Goal: Information Seeking & Learning: Learn about a topic

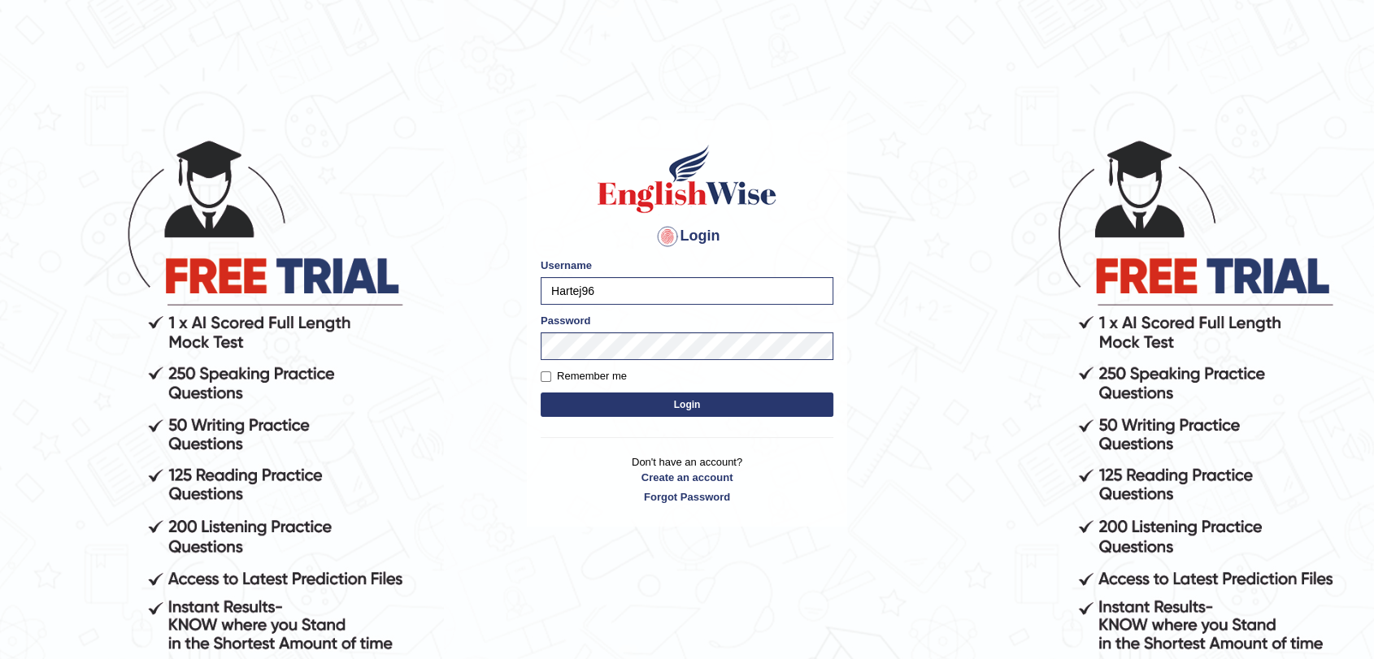
click at [601, 402] on button "Login" at bounding box center [687, 405] width 293 height 24
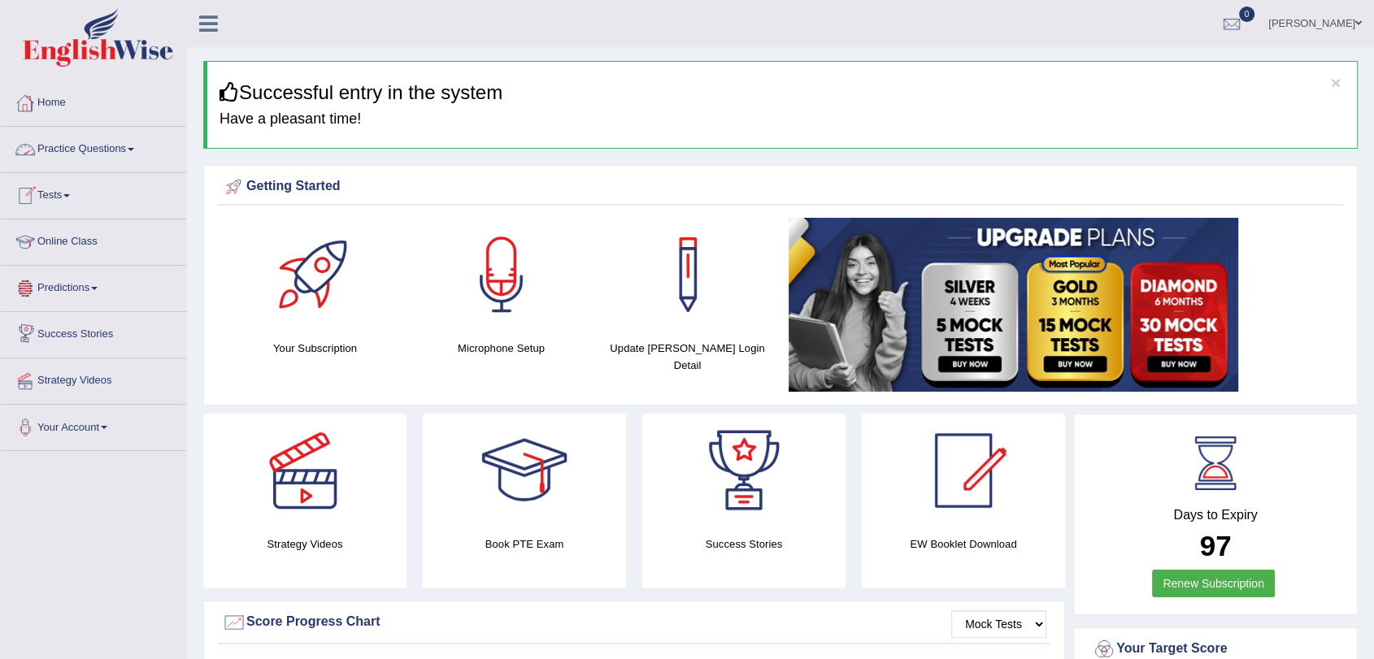
click at [124, 151] on link "Practice Questions" at bounding box center [93, 147] width 185 height 41
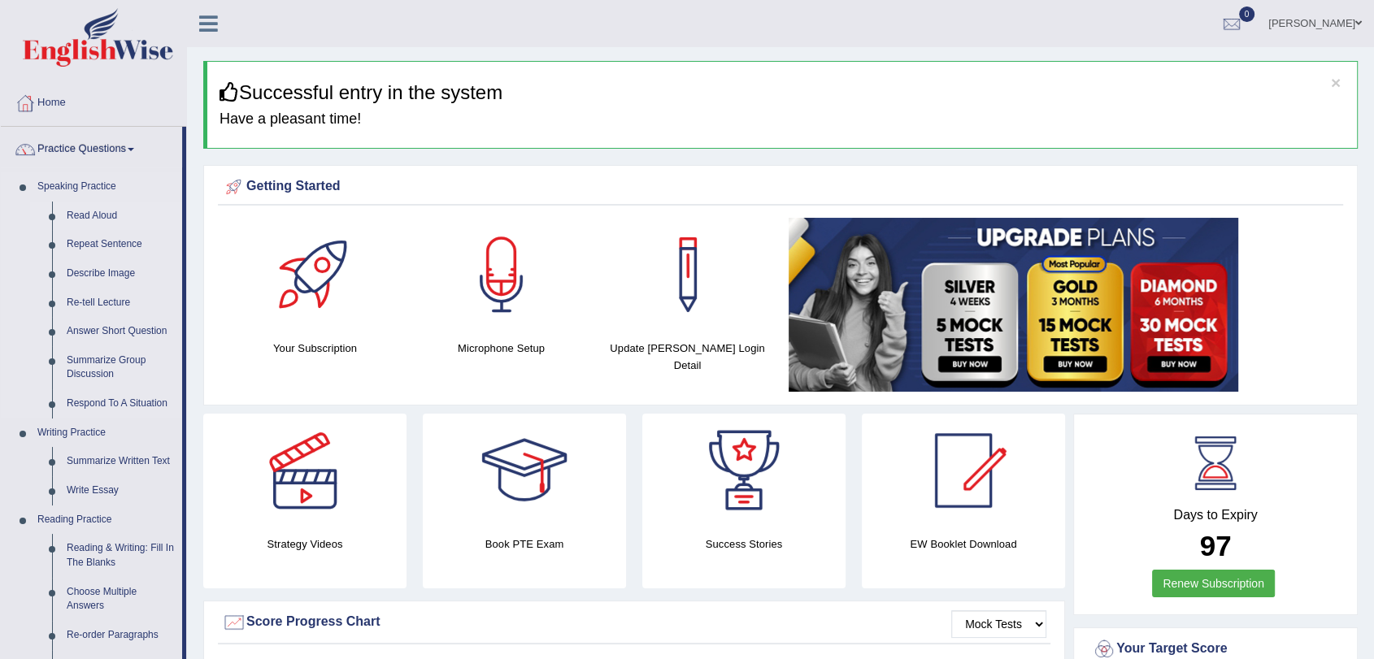
click at [95, 215] on link "Read Aloud" at bounding box center [120, 216] width 123 height 29
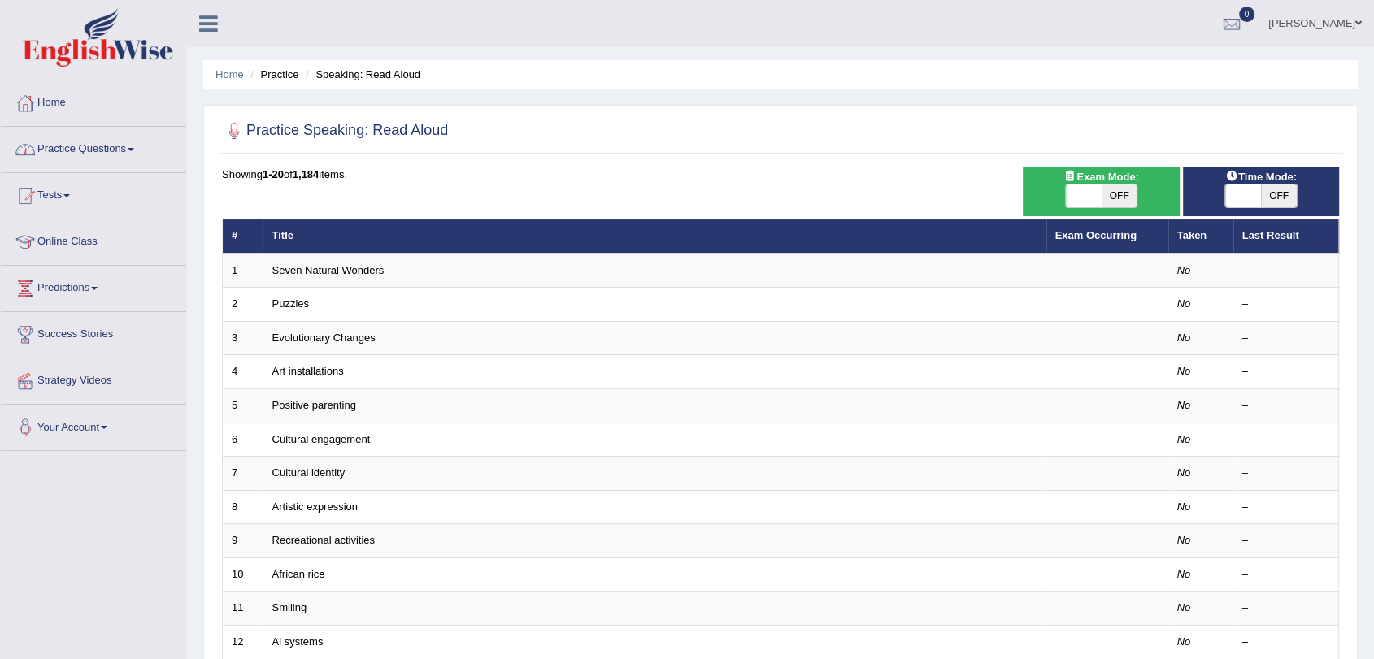
click at [129, 148] on link "Practice Questions" at bounding box center [93, 147] width 185 height 41
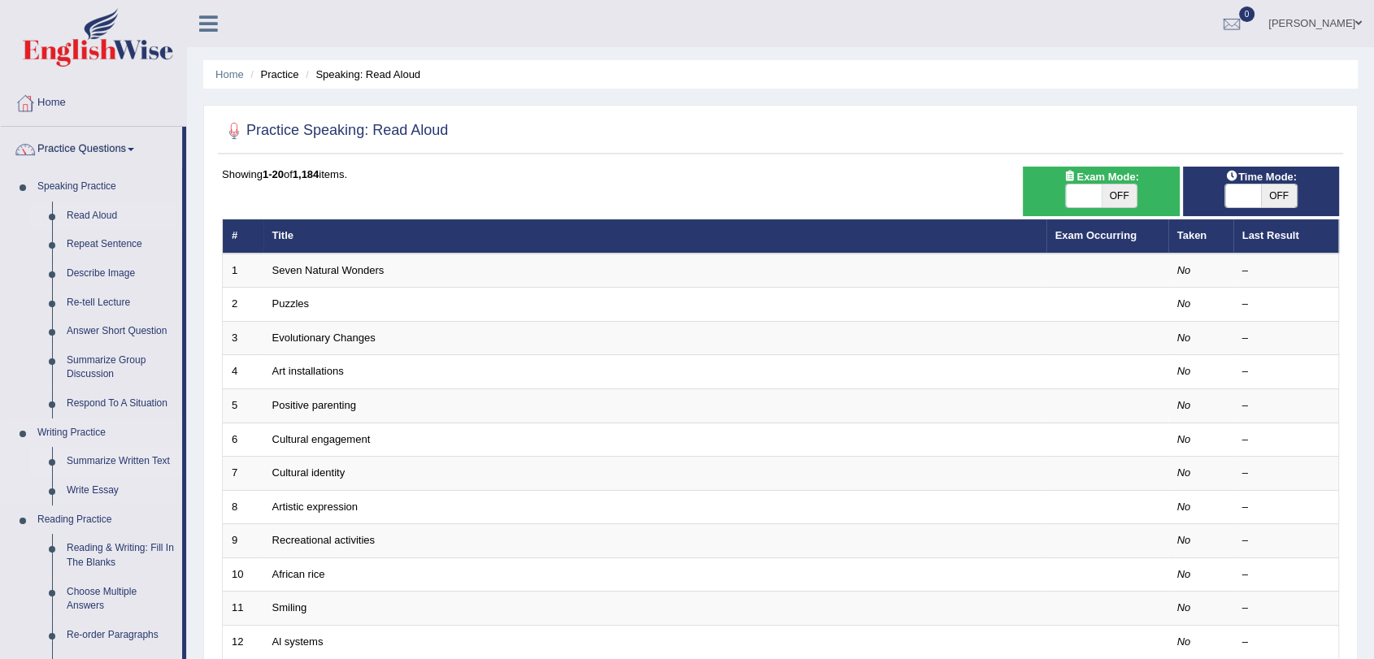
click at [91, 457] on link "Summarize Written Text" at bounding box center [120, 461] width 123 height 29
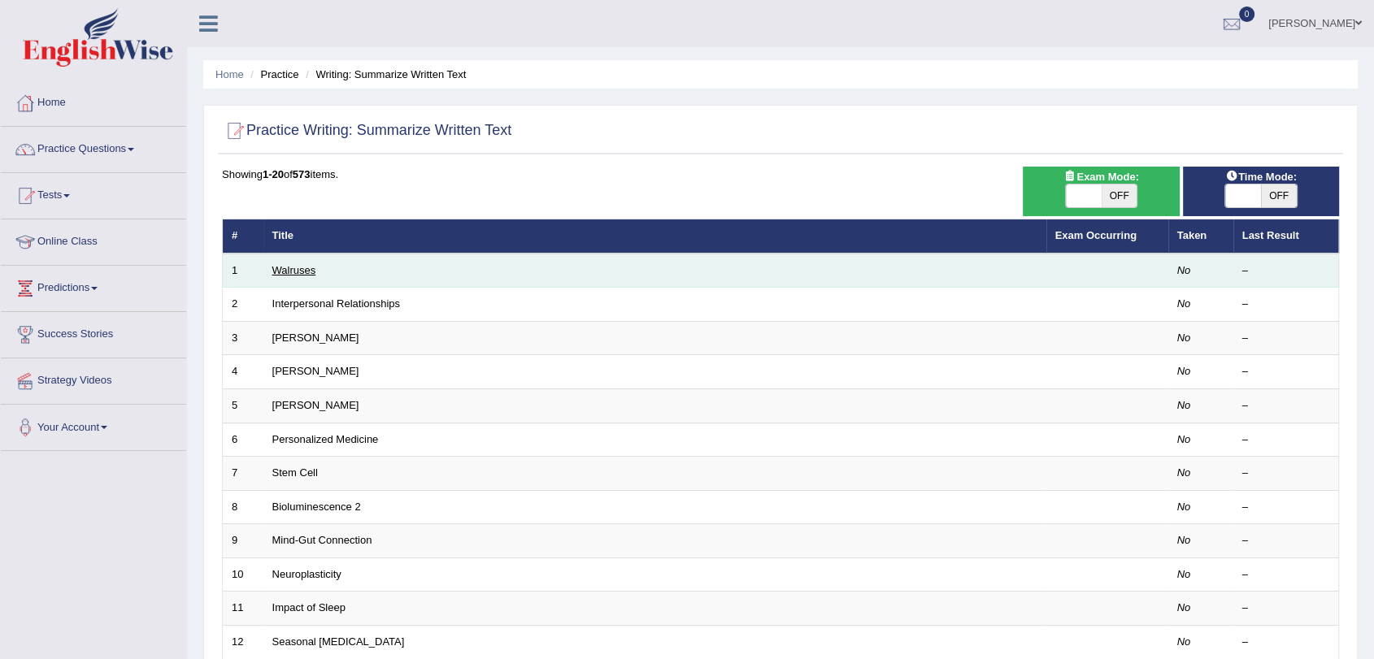
click at [307, 275] on link "Walruses" at bounding box center [294, 270] width 44 height 12
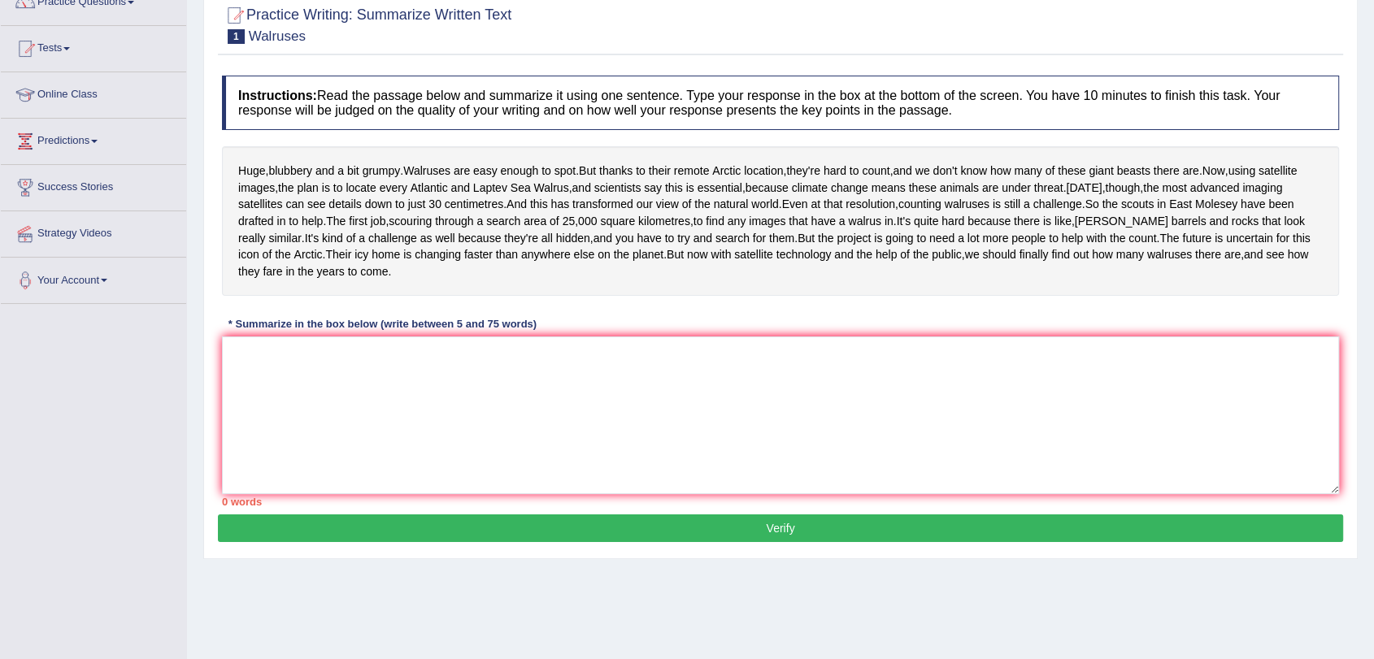
scroll to position [143, 0]
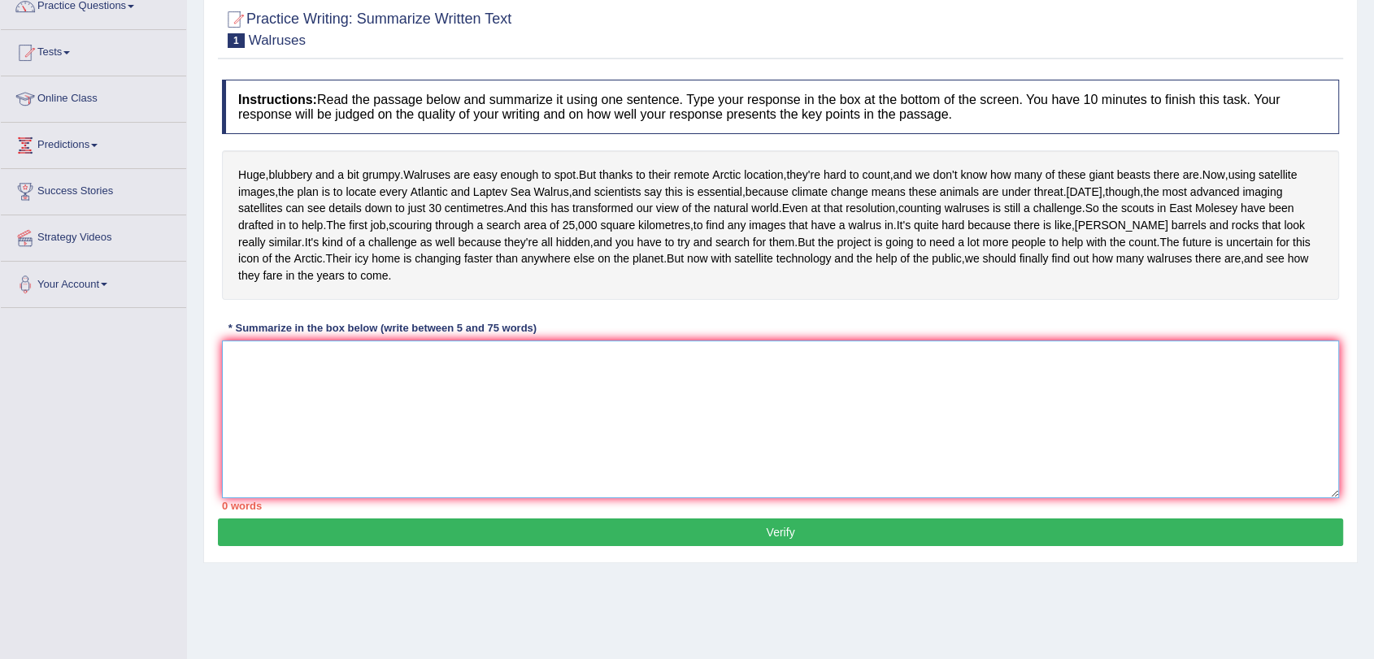
click at [241, 436] on textarea at bounding box center [780, 420] width 1117 height 158
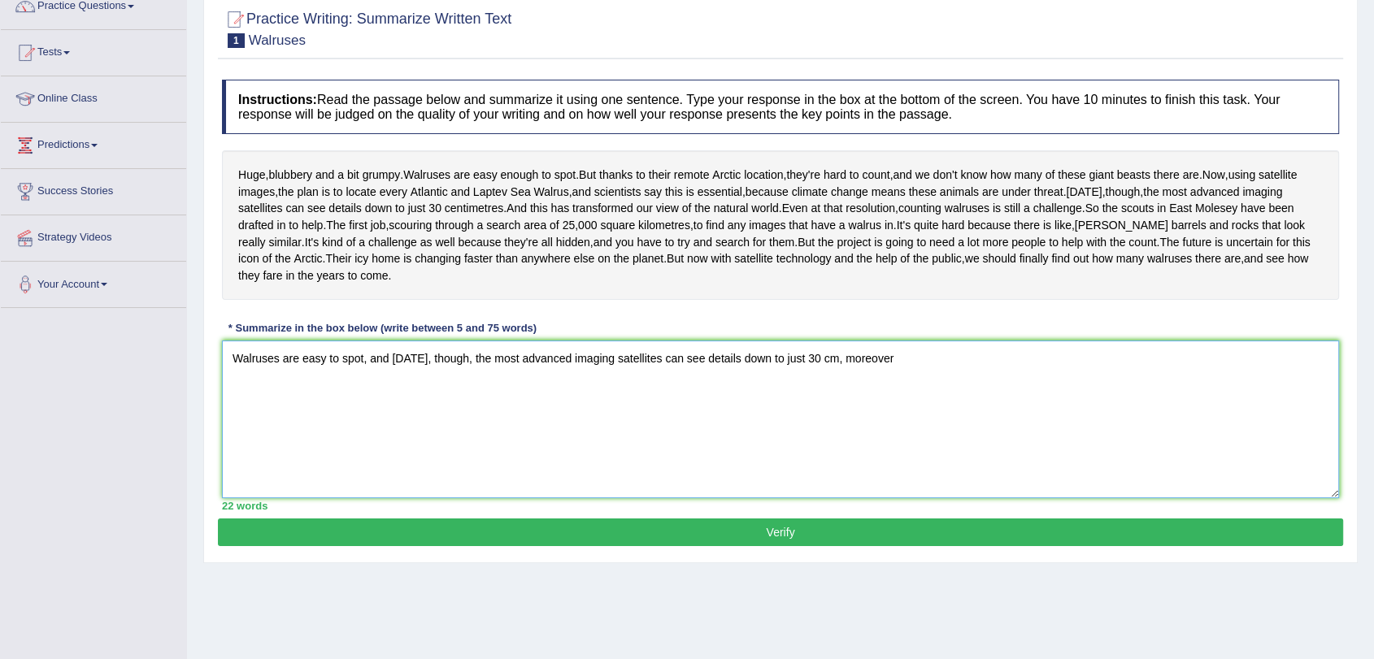
click at [832, 423] on textarea "Walruses are easy to spot, and today, though, the most advanced imaging satelli…" at bounding box center [780, 420] width 1117 height 158
click at [962, 432] on textarea "Walruses are easy to spot, and today, though, the most advanced imaging satelli…" at bounding box center [780, 420] width 1117 height 158
click at [1215, 421] on textarea "Walruses are easy to spot, and today, though, the most advanced imaging satelli…" at bounding box center [780, 420] width 1117 height 158
click at [1275, 427] on textarea "Walruses are easy to spot, and today, though, the most advanced imaging satelli…" at bounding box center [780, 420] width 1117 height 158
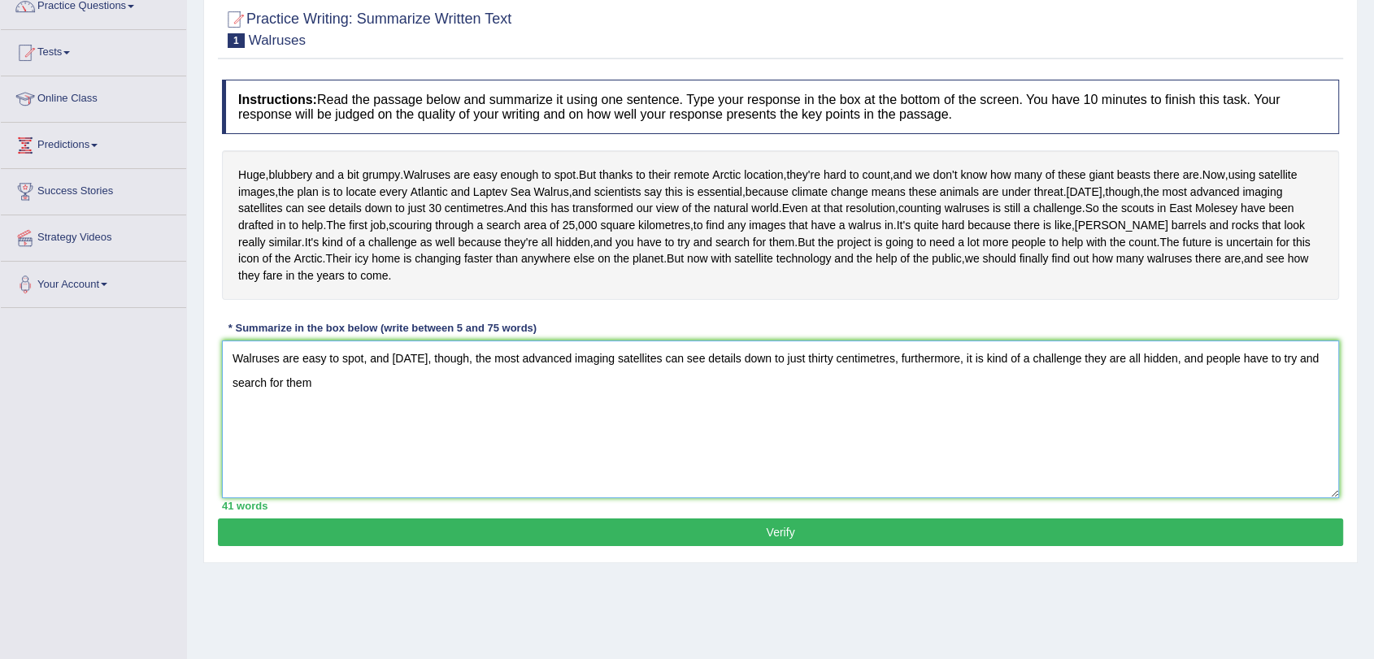
click at [342, 444] on textarea "Walruses are easy to spot, and today, though, the most advanced imaging satelli…" at bounding box center [780, 420] width 1117 height 158
click at [494, 450] on textarea "Walruses are easy to spot, and today, though, the most advanced imaging satelli…" at bounding box center [780, 420] width 1117 height 158
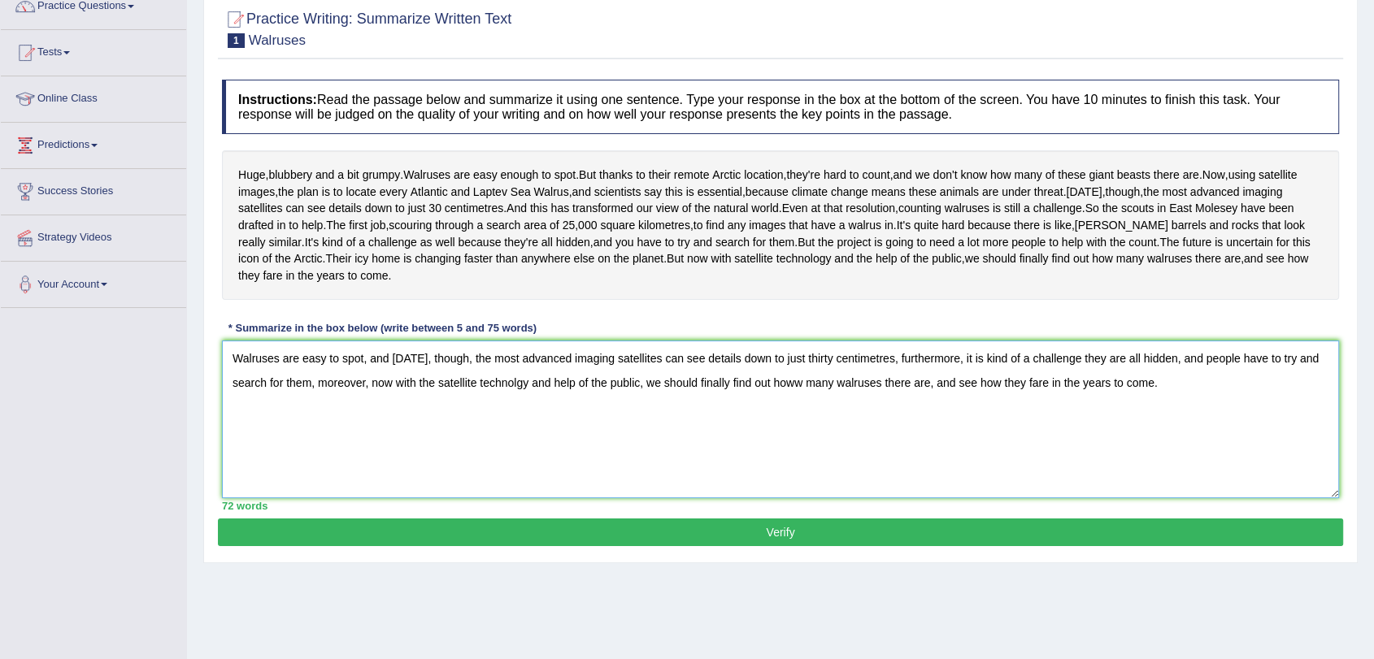
click at [801, 450] on textarea "Walruses are easy to spot, and today, though, the most advanced imaging satelli…" at bounding box center [780, 420] width 1117 height 158
click at [1166, 453] on textarea "Walruses are easy to spot, and today, though, the most advanced imaging satelli…" at bounding box center [780, 420] width 1117 height 158
type textarea "Walruses are easy to spot, and today, though, the most advanced imaging satelli…"
click at [934, 546] on button "Verify" at bounding box center [780, 533] width 1125 height 28
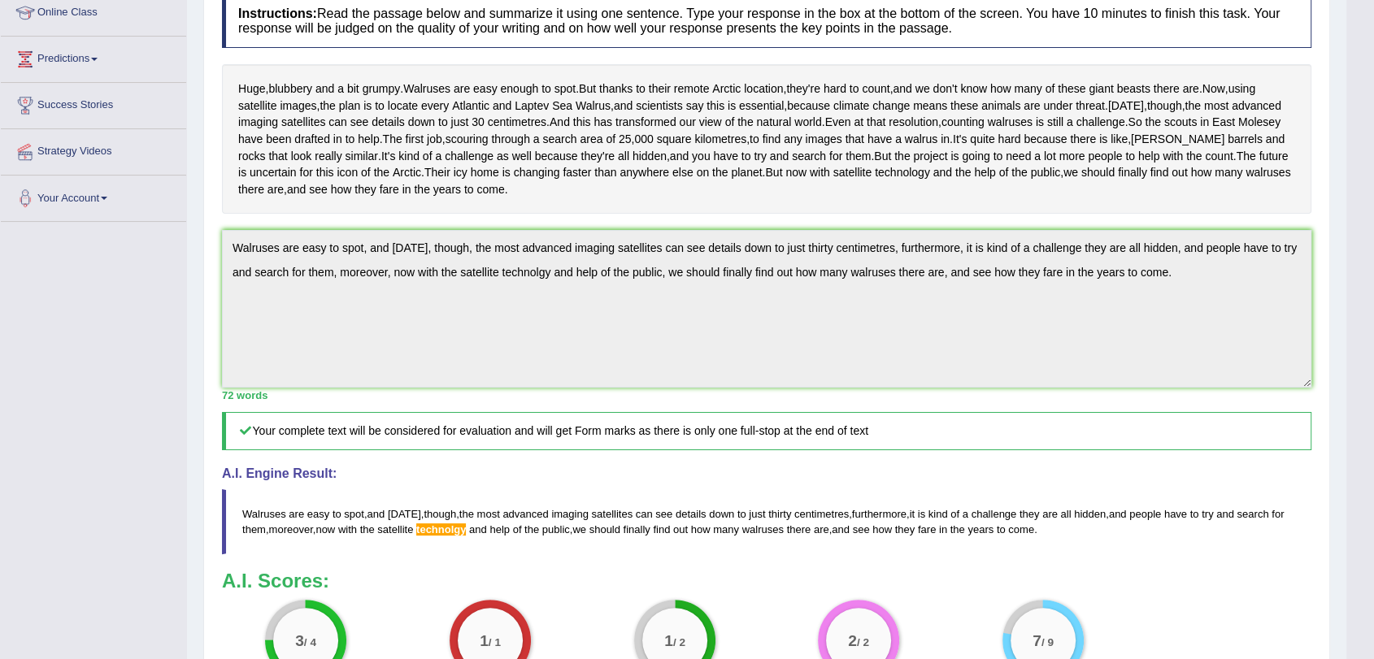
scroll to position [0, 0]
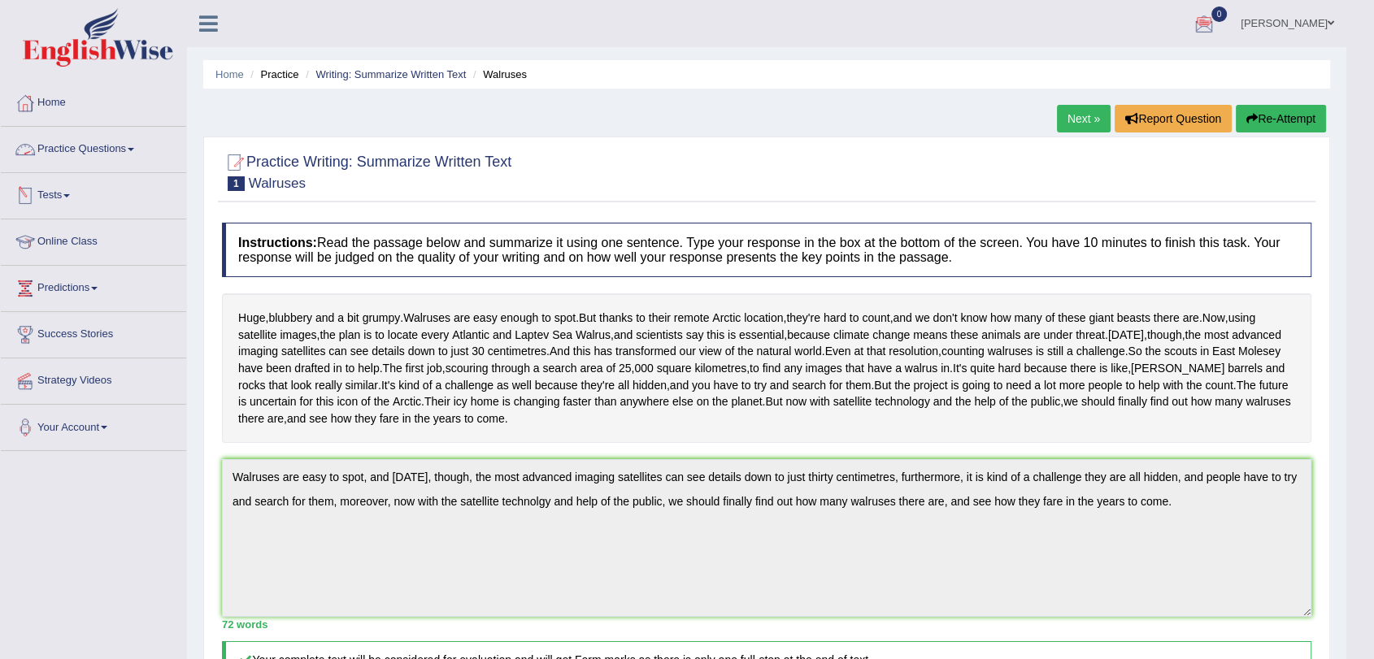
click at [100, 152] on link "Practice Questions" at bounding box center [93, 147] width 185 height 41
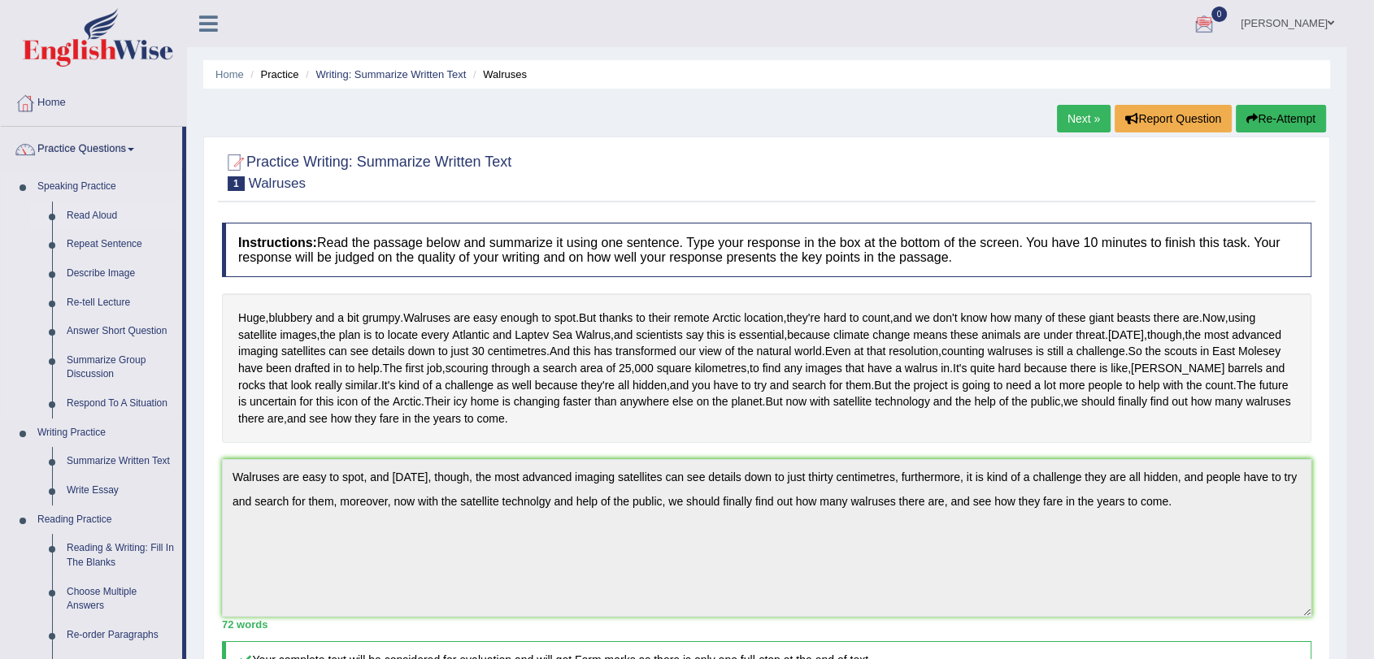
click at [83, 215] on link "Read Aloud" at bounding box center [120, 216] width 123 height 29
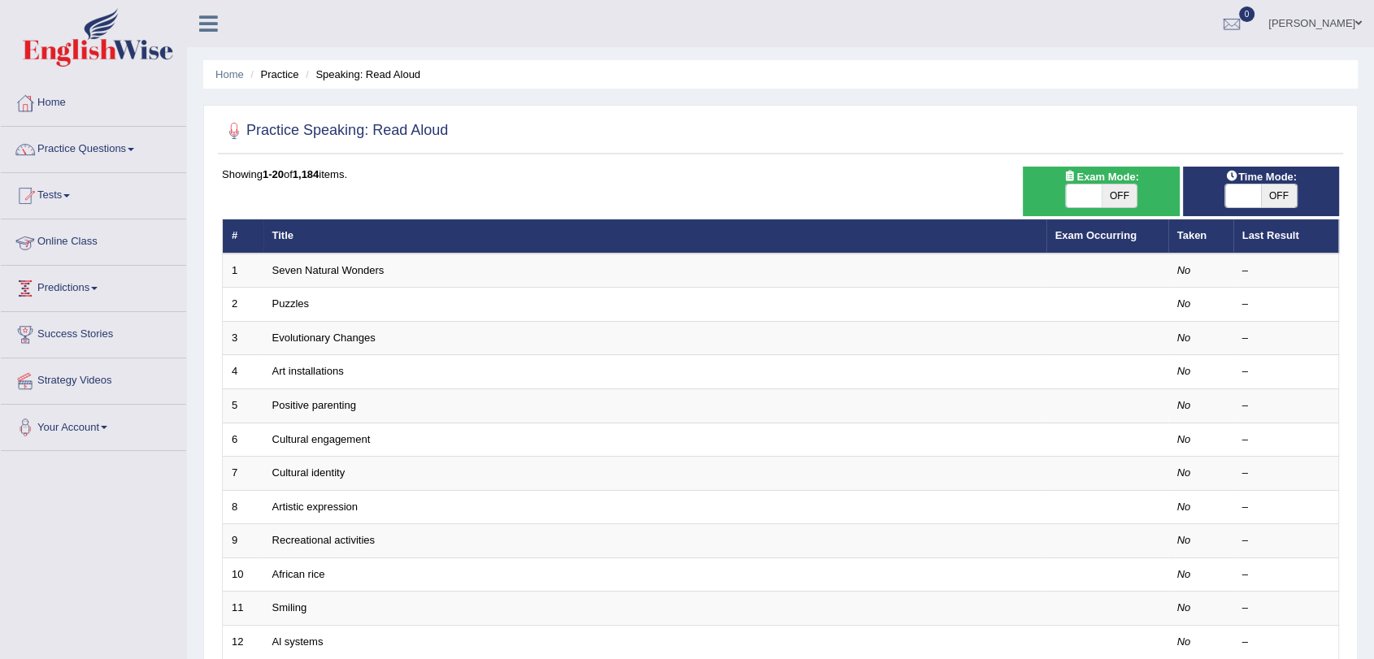
click at [356, 264] on link "Seven Natural Wonders" at bounding box center [328, 270] width 112 height 12
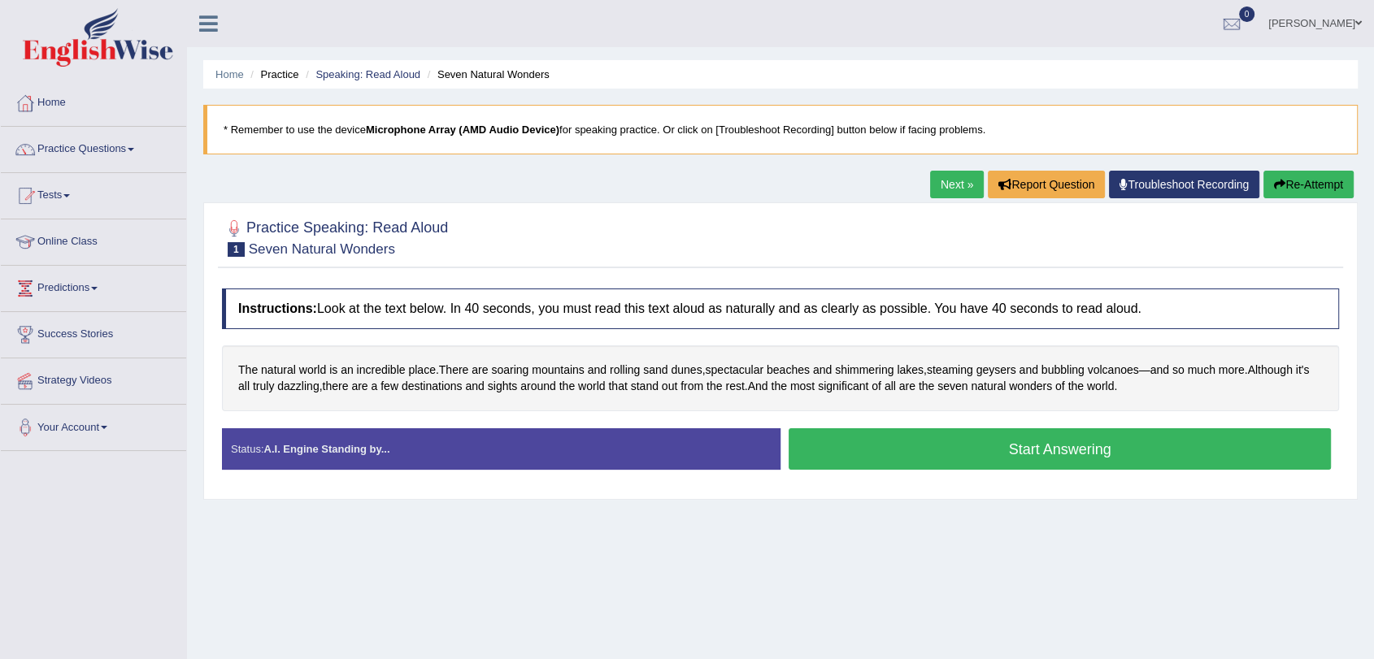
click at [819, 450] on button "Start Answering" at bounding box center [1059, 448] width 542 height 41
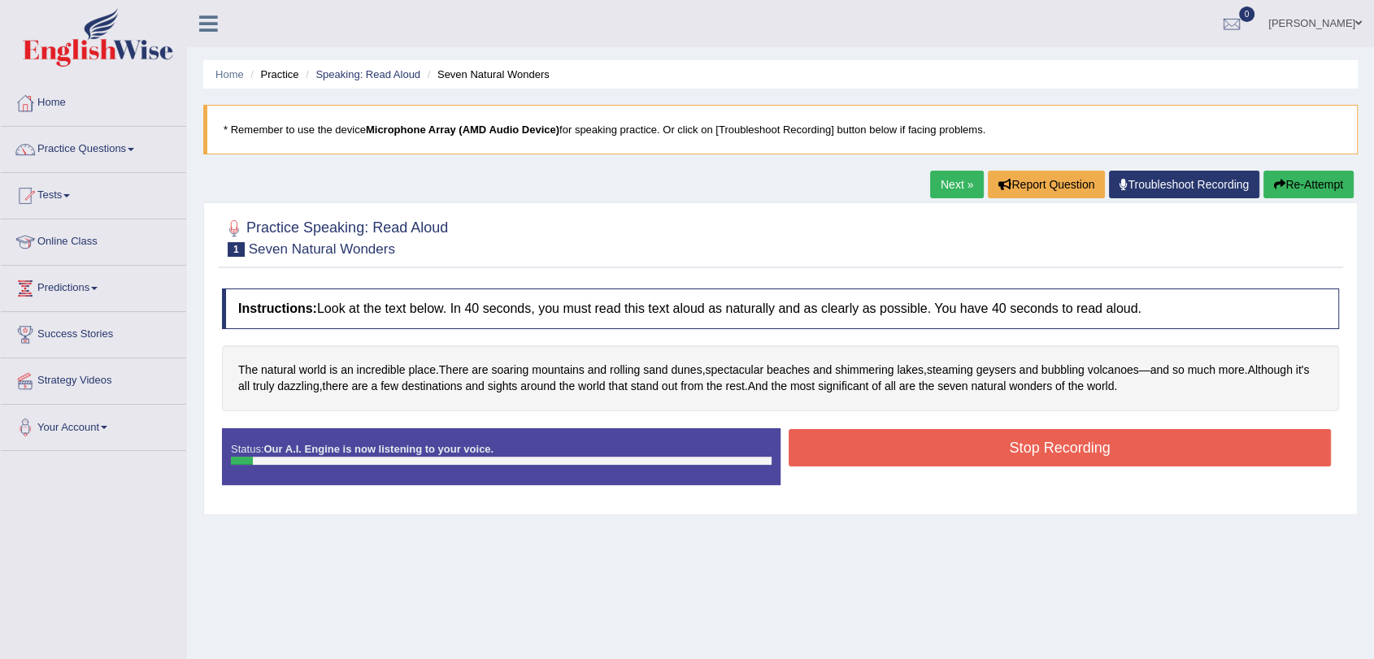
click at [819, 450] on button "Stop Recording" at bounding box center [1059, 447] width 542 height 37
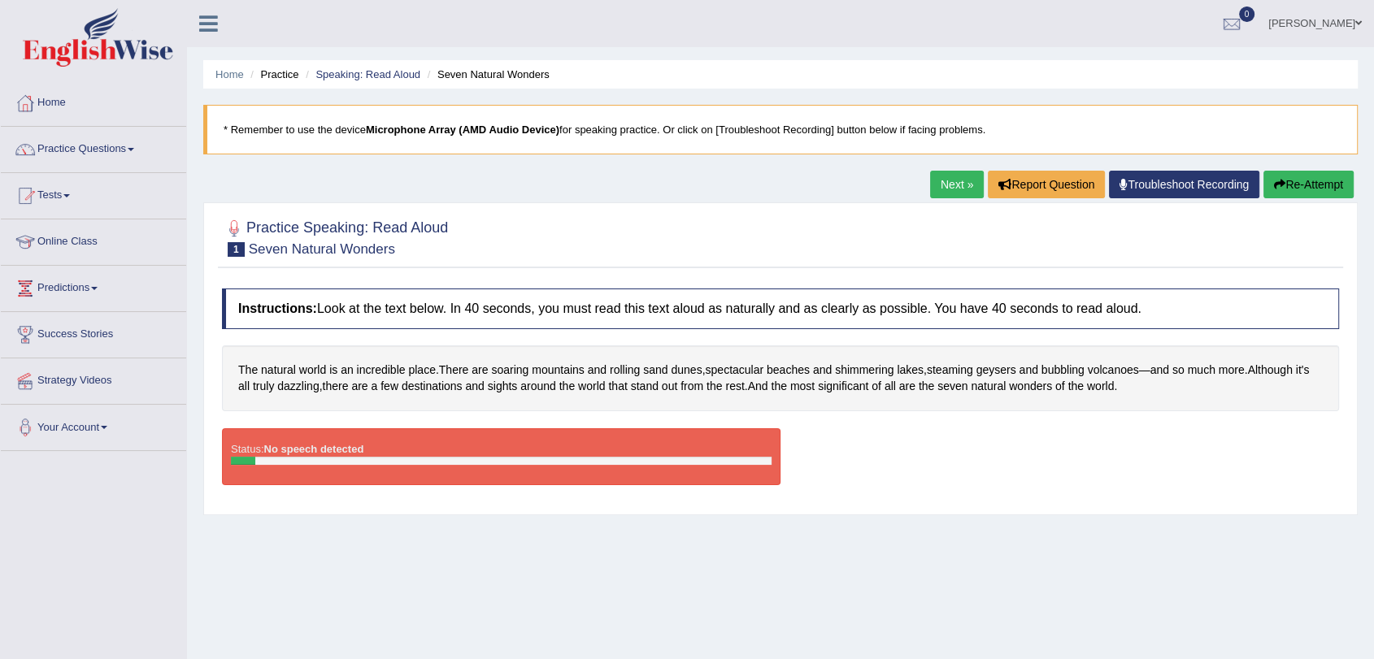
click at [1288, 183] on button "Re-Attempt" at bounding box center [1308, 185] width 90 height 28
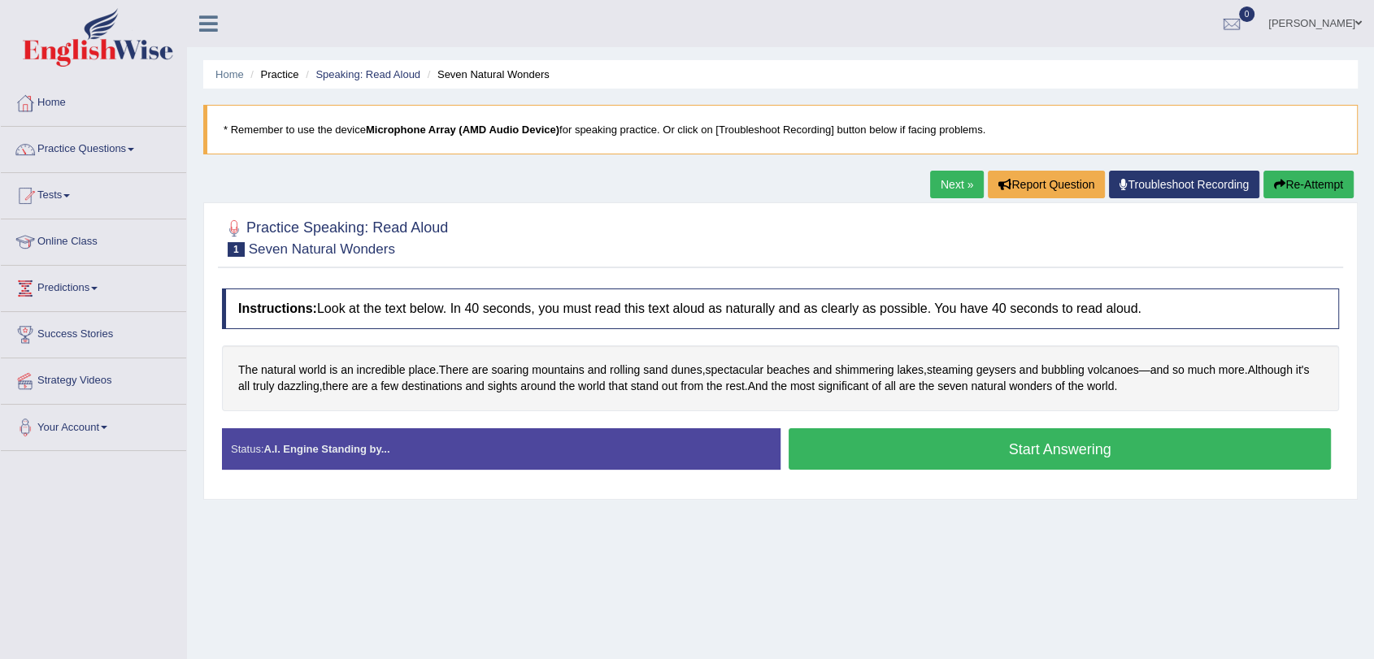
click at [914, 433] on button "Start Answering" at bounding box center [1059, 448] width 542 height 41
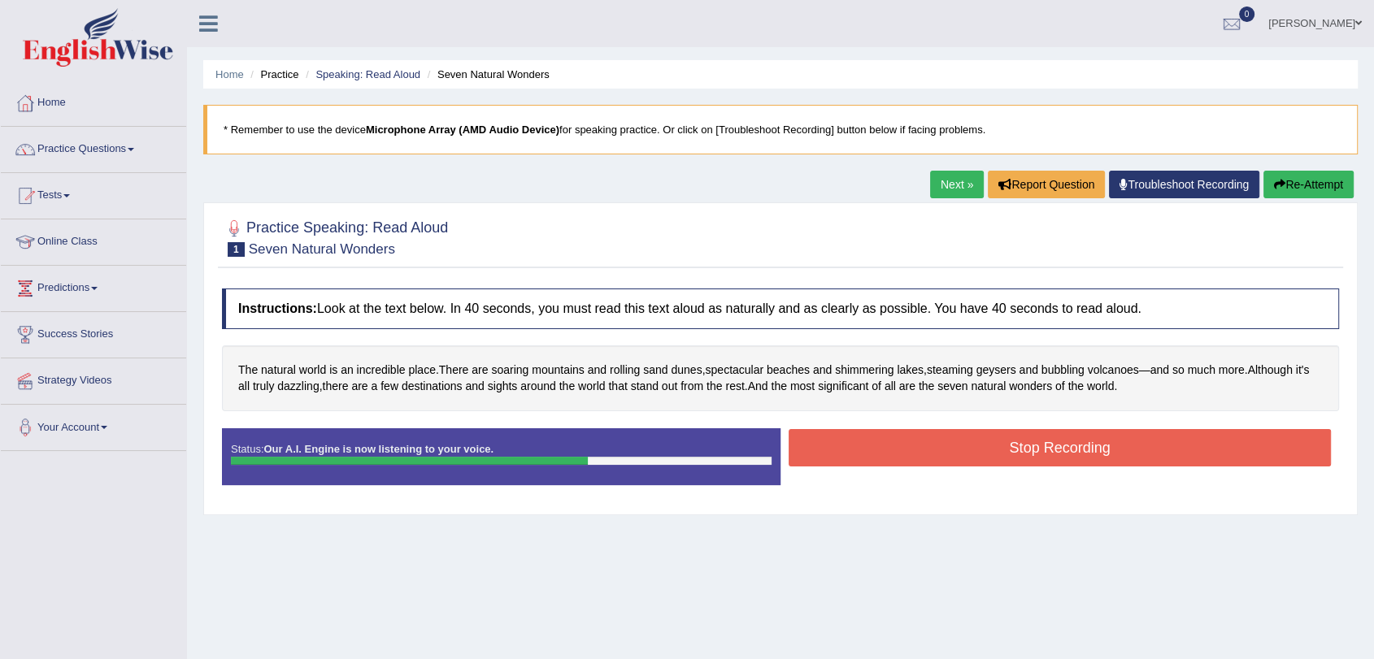
click at [927, 461] on button "Stop Recording" at bounding box center [1059, 447] width 542 height 37
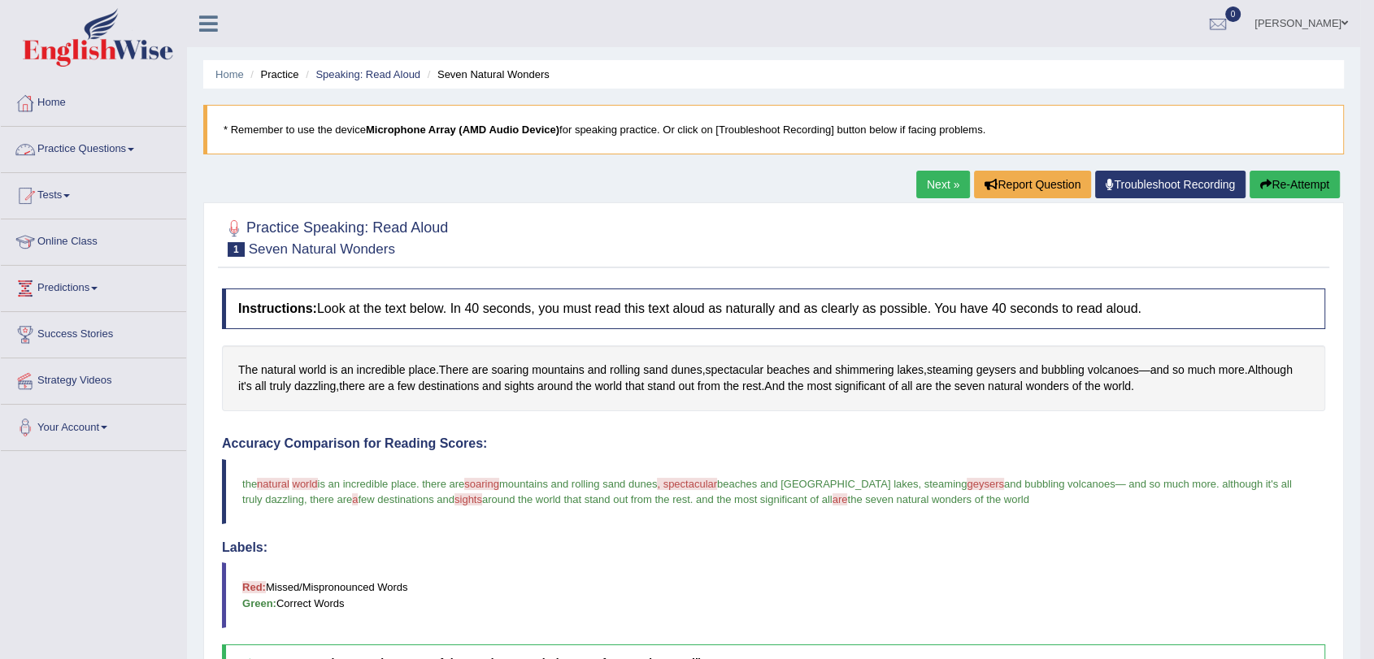
click at [132, 150] on link "Practice Questions" at bounding box center [93, 147] width 185 height 41
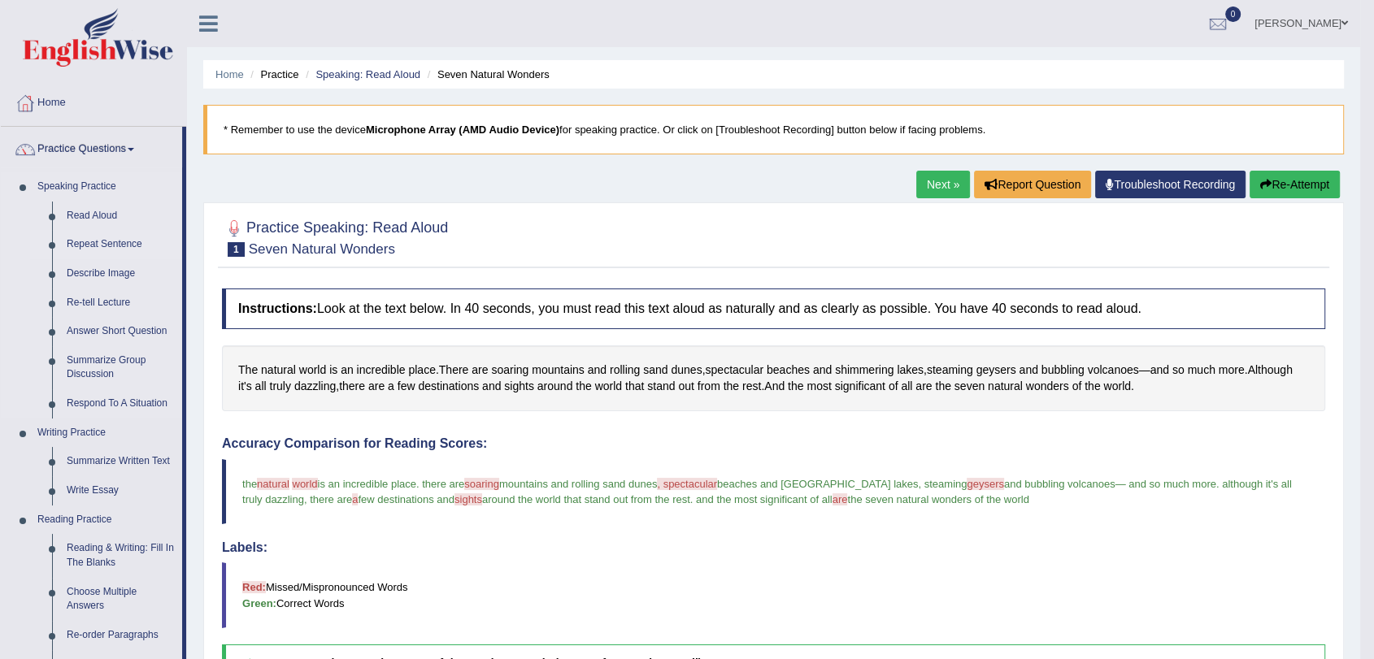
click at [115, 243] on link "Repeat Sentence" at bounding box center [120, 244] width 123 height 29
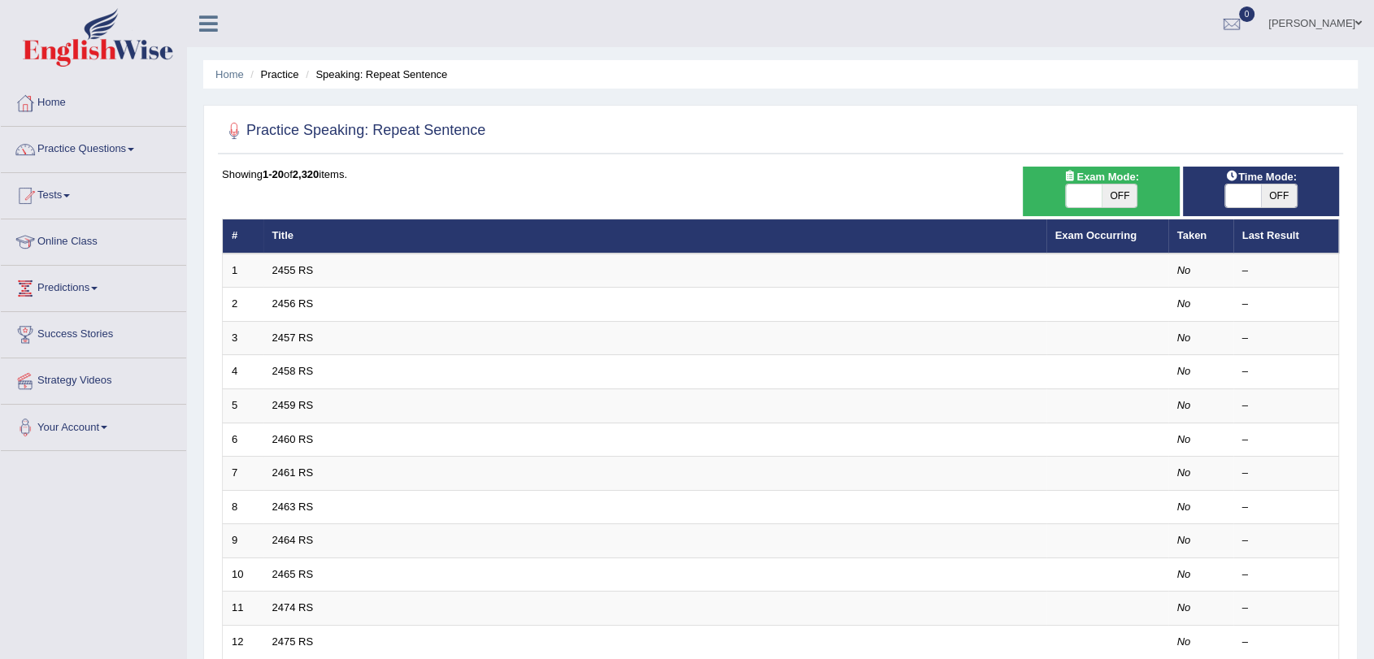
click at [350, 259] on td "2455 RS" at bounding box center [654, 271] width 783 height 34
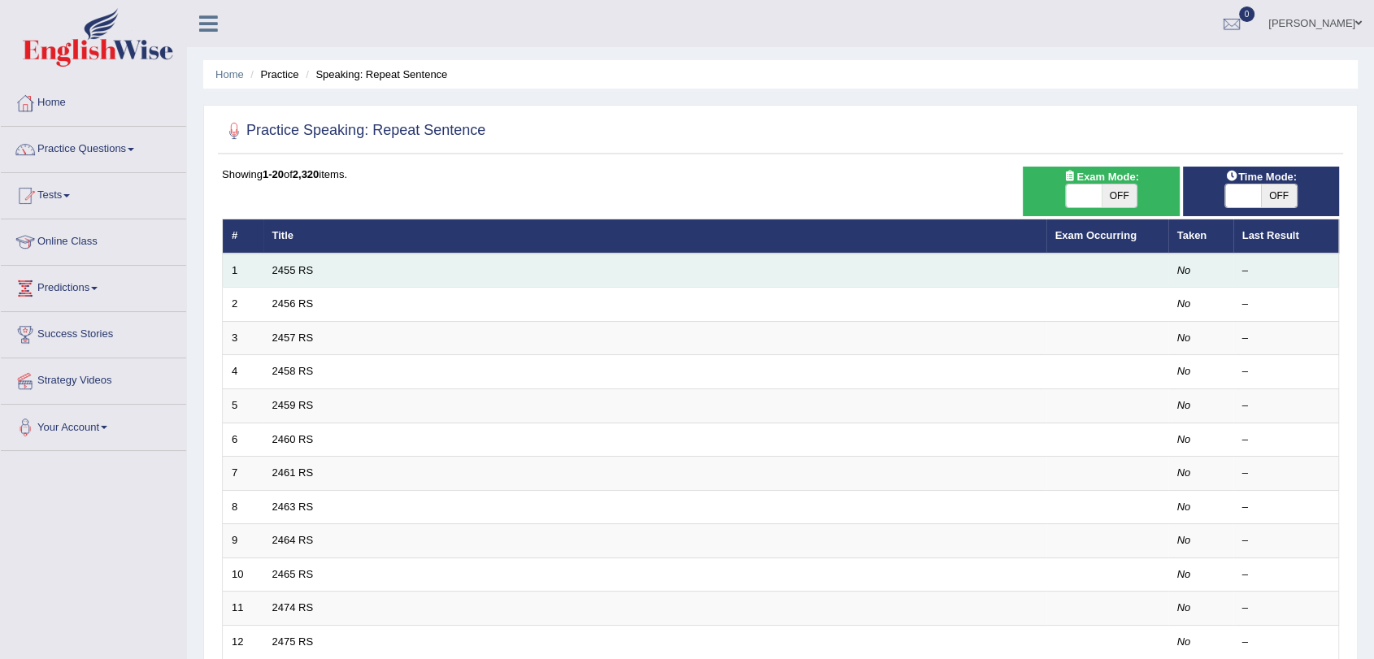
click at [930, 279] on td "2455 RS" at bounding box center [654, 271] width 783 height 34
click at [416, 285] on td "2455 RS" at bounding box center [654, 271] width 783 height 34
click at [292, 265] on link "2455 RS" at bounding box center [292, 270] width 41 height 12
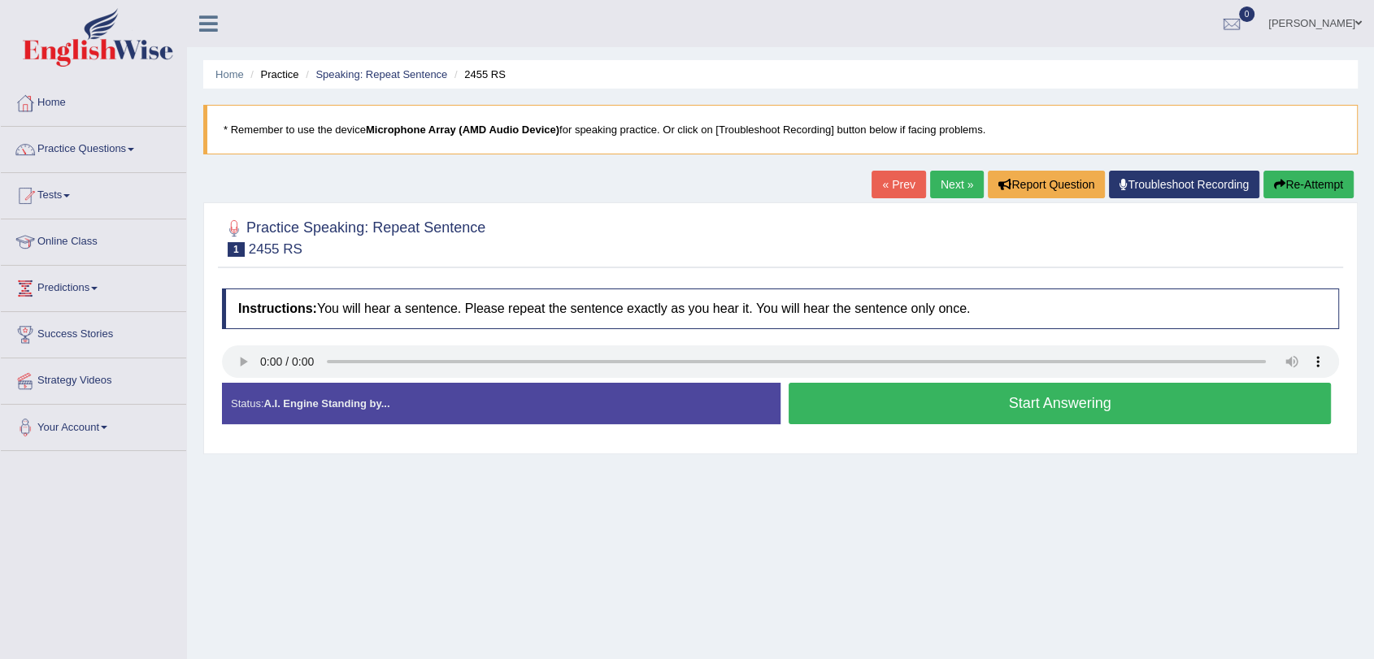
click at [914, 413] on button "Start Answering" at bounding box center [1059, 403] width 542 height 41
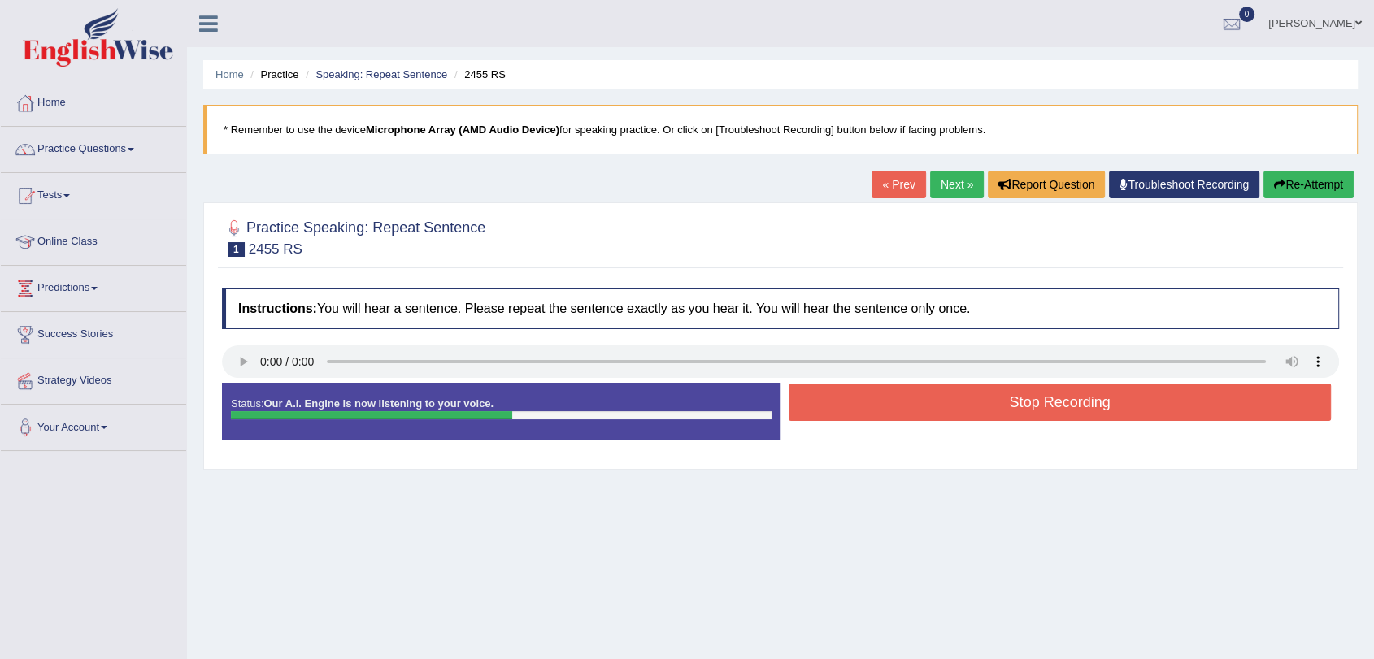
click at [914, 413] on button "Stop Recording" at bounding box center [1059, 402] width 542 height 37
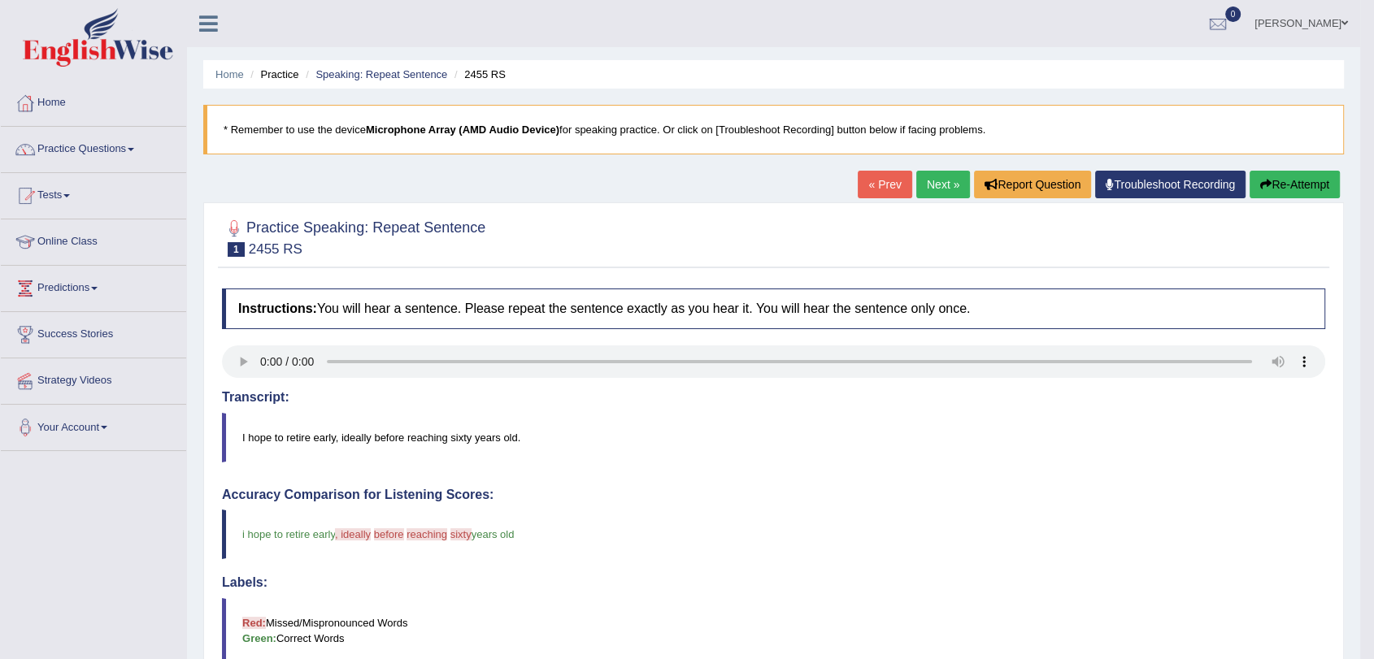
click at [1159, 186] on link "Troubleshoot Recording" at bounding box center [1170, 185] width 150 height 28
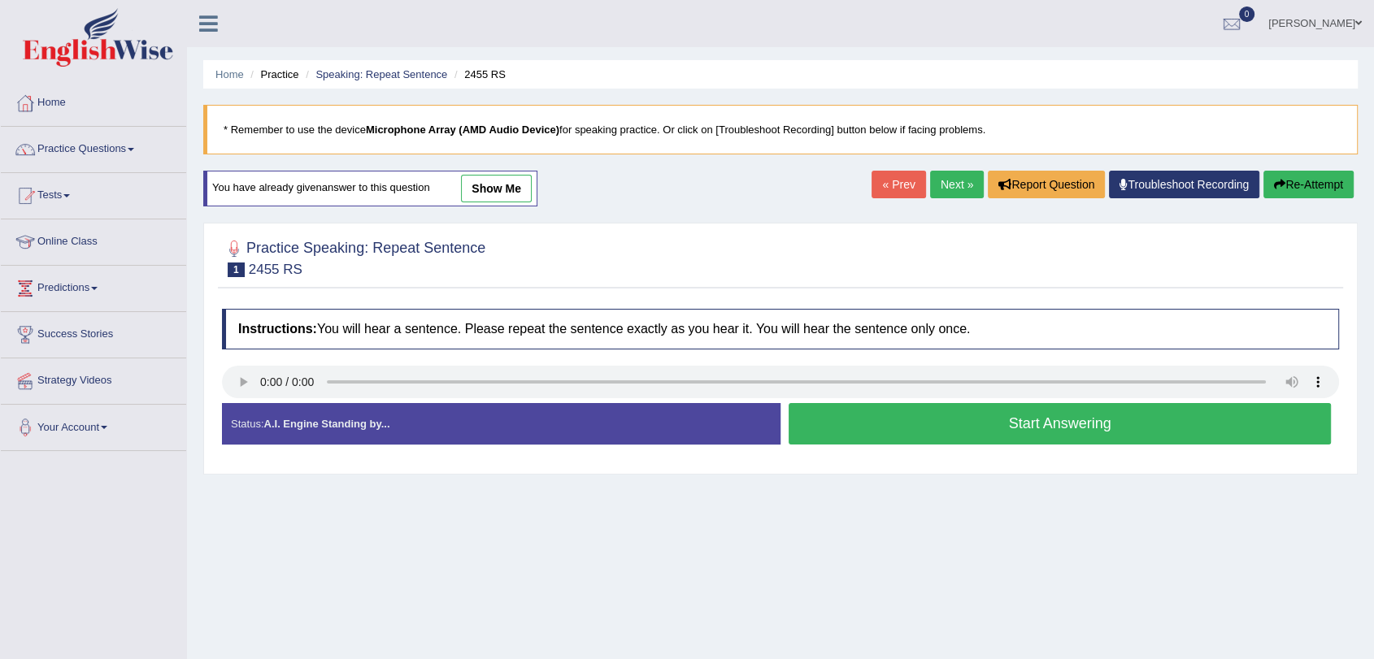
click at [941, 185] on link "Next »" at bounding box center [957, 185] width 54 height 28
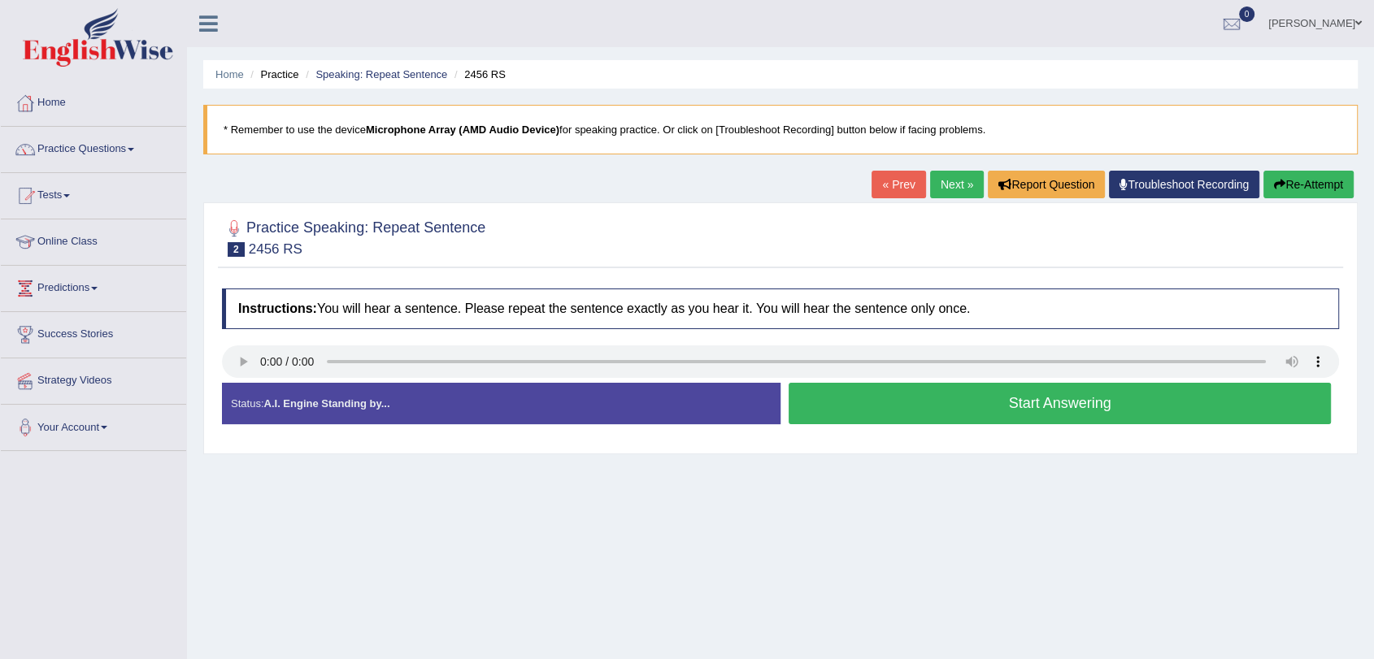
click at [646, 413] on div "Status: A.I. Engine Standing by..." at bounding box center [501, 403] width 558 height 41
click at [444, 398] on div "Status: A.I. Engine Standing by..." at bounding box center [501, 403] width 558 height 41
click at [937, 396] on button "Start Answering" at bounding box center [1059, 403] width 542 height 41
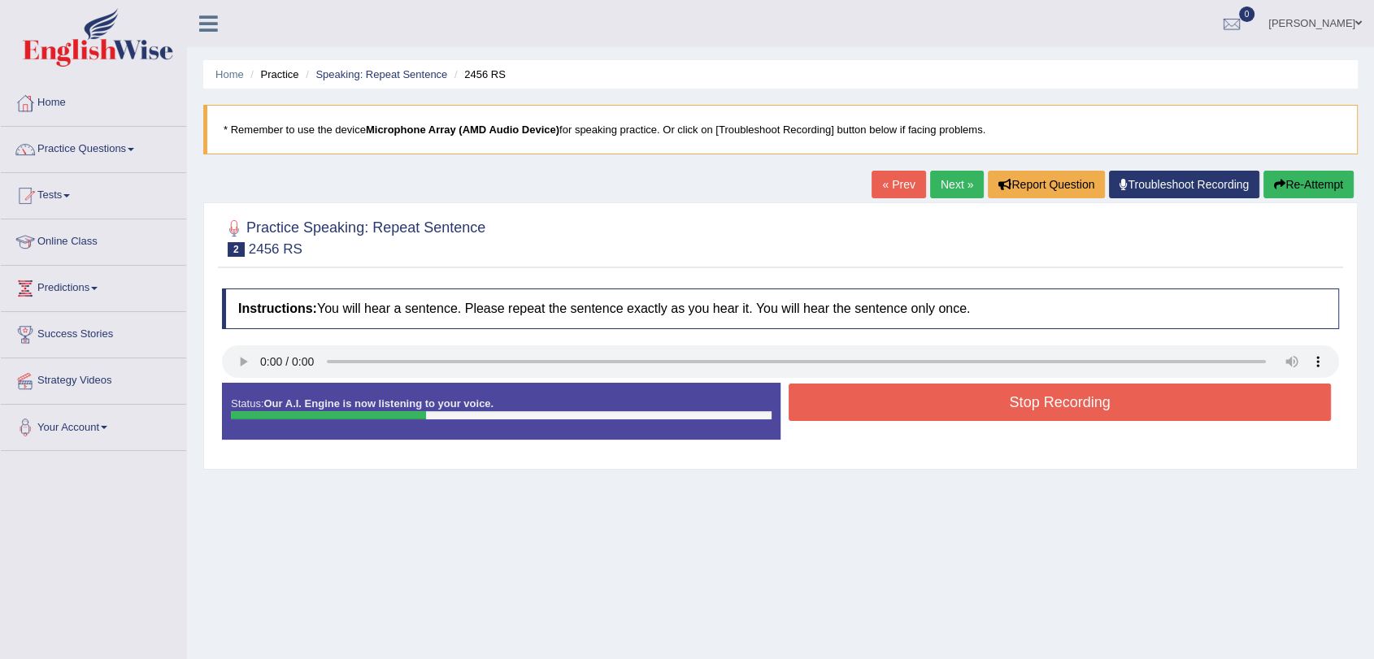
click at [937, 396] on button "Stop Recording" at bounding box center [1059, 402] width 542 height 37
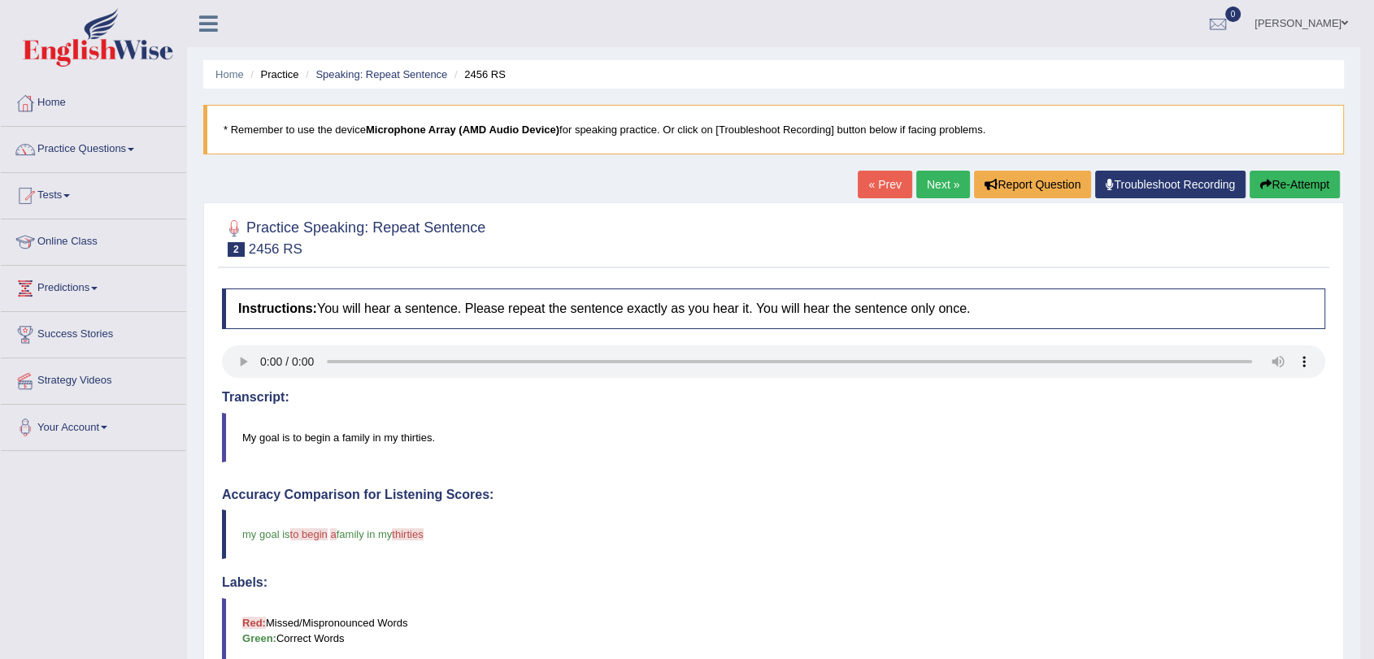
click at [932, 185] on link "Next »" at bounding box center [943, 185] width 54 height 28
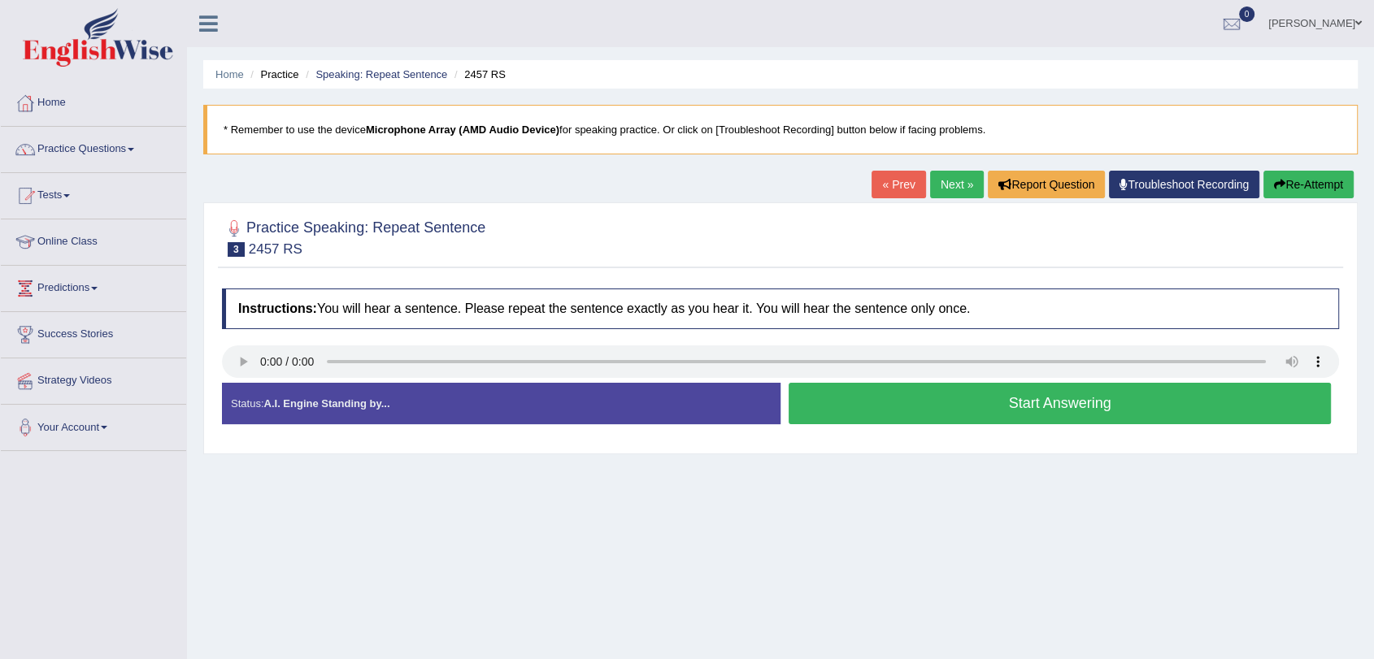
click at [949, 418] on button "Start Answering" at bounding box center [1059, 403] width 542 height 41
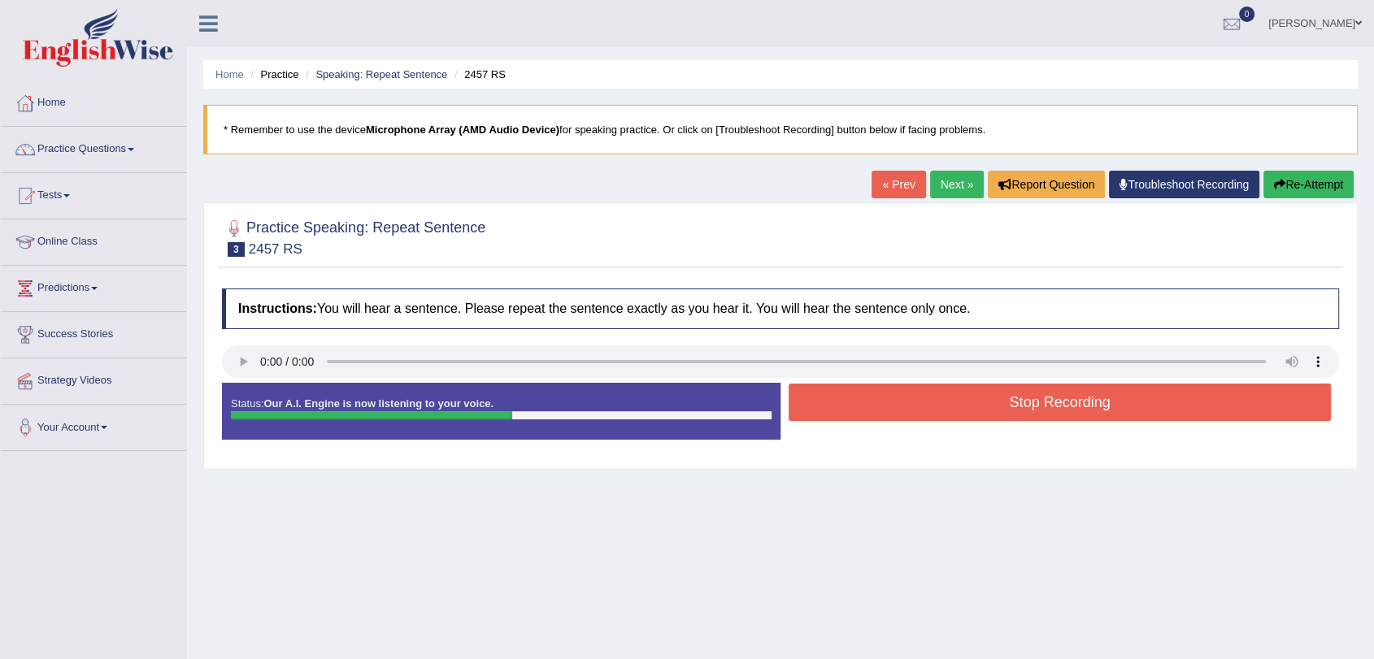
click at [949, 418] on button "Stop Recording" at bounding box center [1059, 402] width 542 height 37
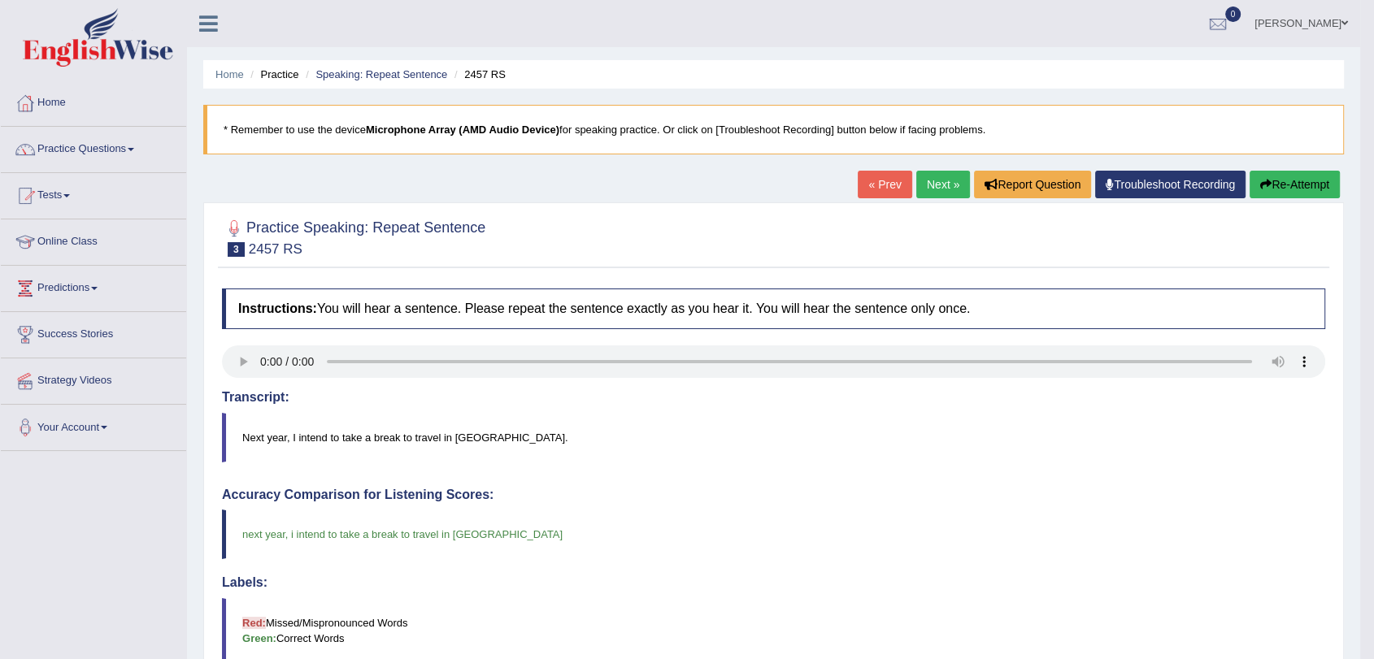
click at [942, 183] on link "Next »" at bounding box center [943, 185] width 54 height 28
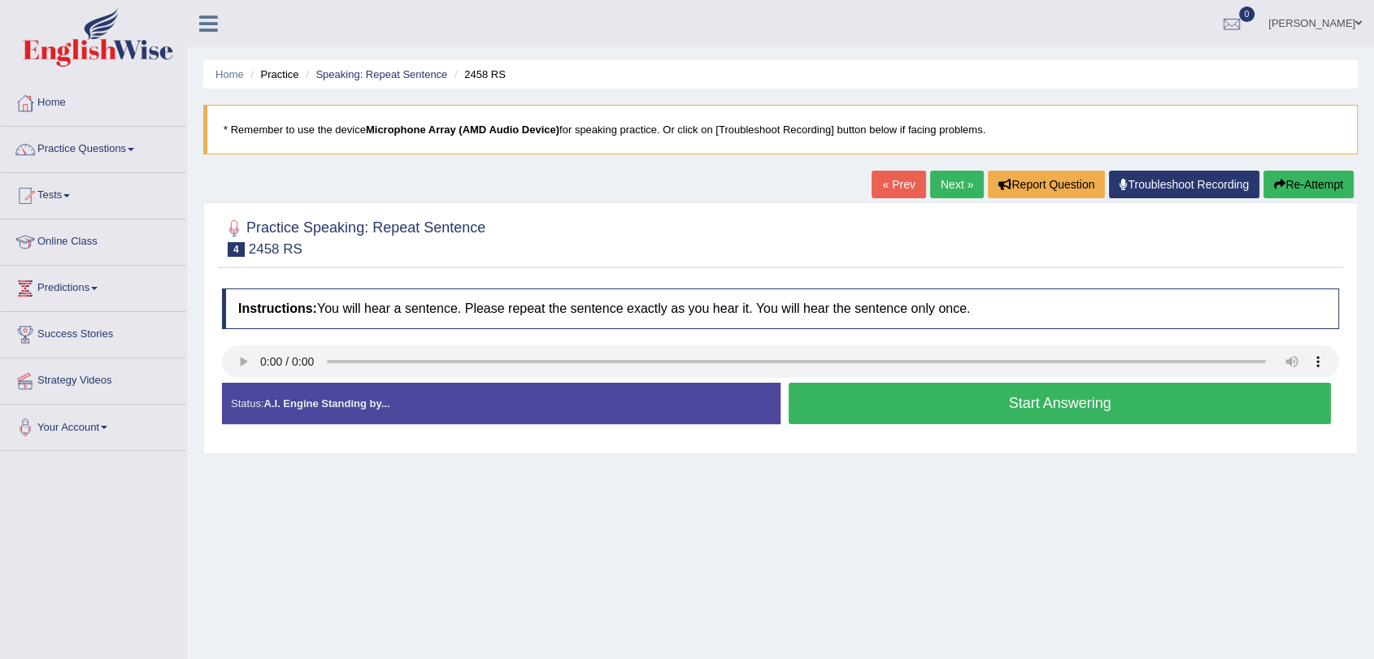
click at [1053, 410] on button "Start Answering" at bounding box center [1059, 403] width 542 height 41
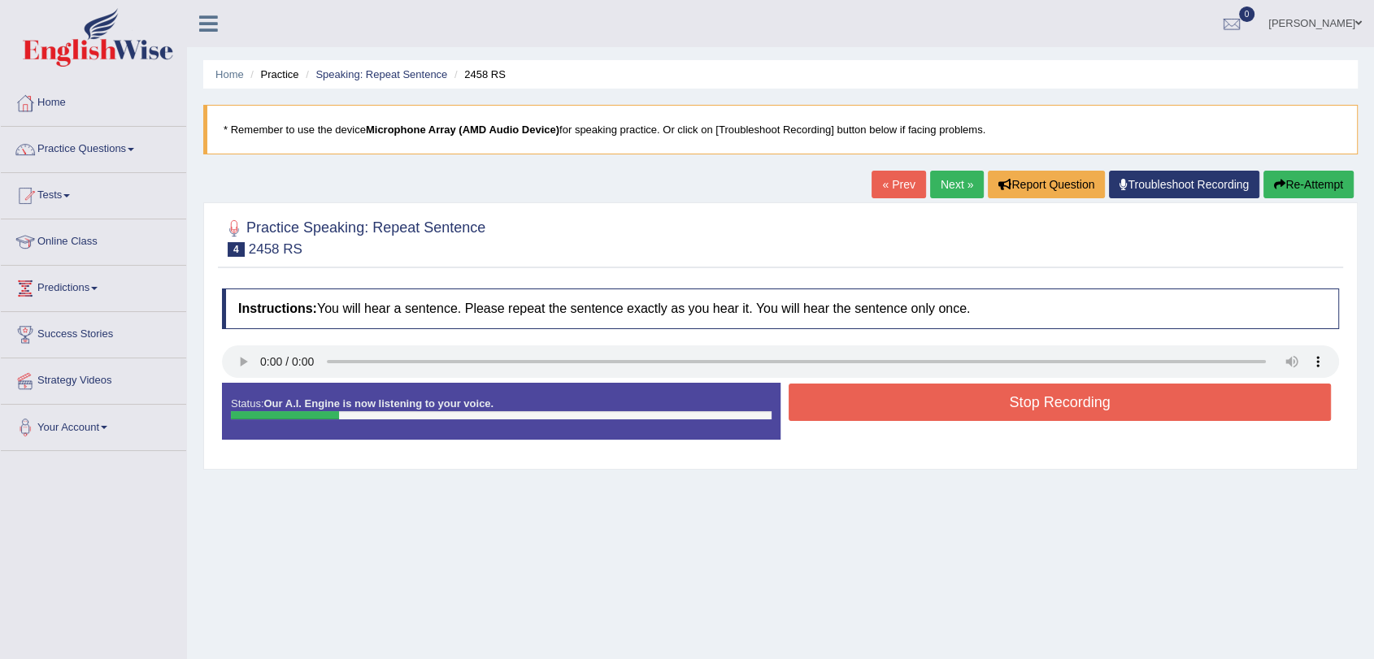
click at [1053, 410] on button "Stop Recording" at bounding box center [1059, 402] width 542 height 37
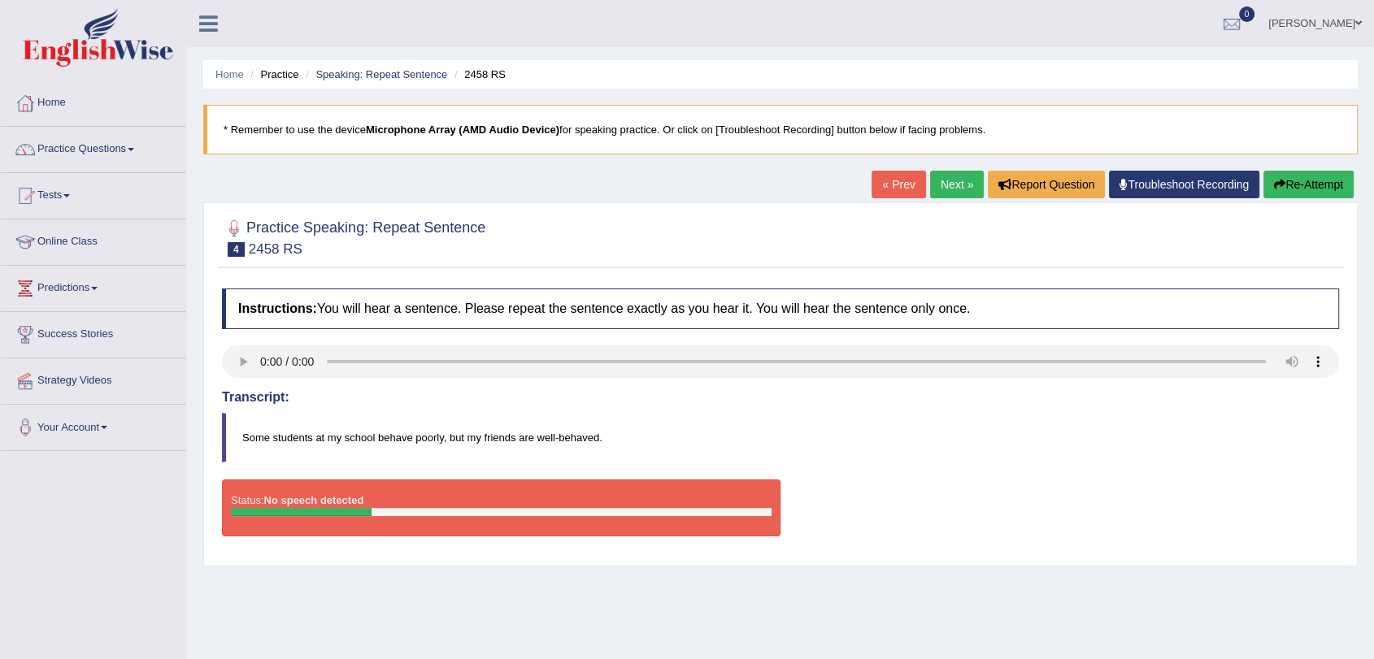
click at [1301, 172] on button "Re-Attempt" at bounding box center [1308, 185] width 90 height 28
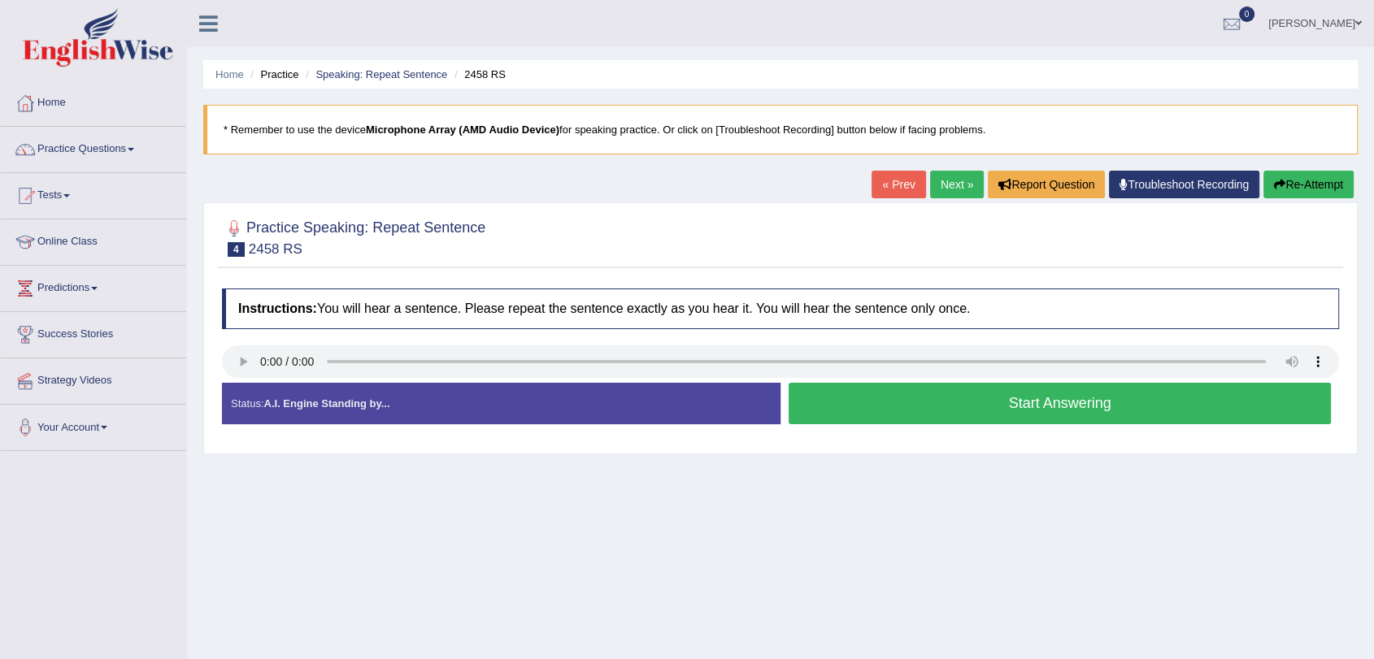
click at [975, 411] on button "Start Answering" at bounding box center [1059, 403] width 542 height 41
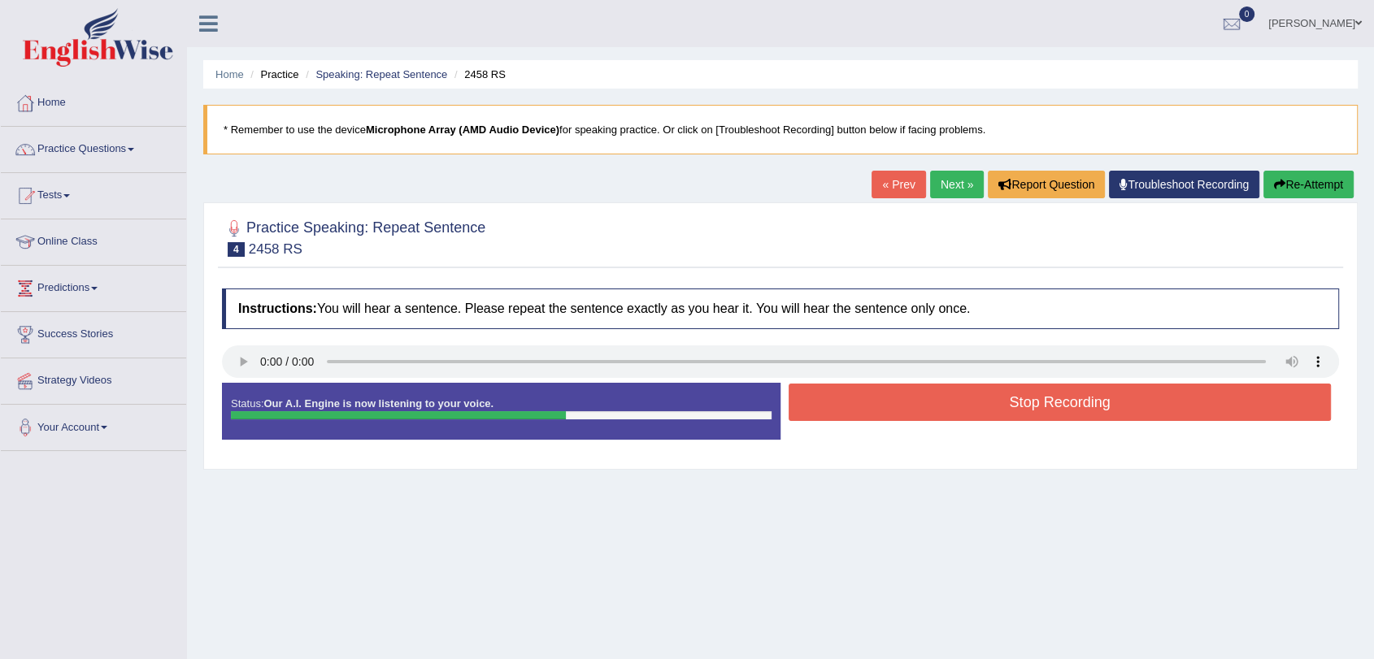
click at [975, 411] on button "Stop Recording" at bounding box center [1059, 402] width 542 height 37
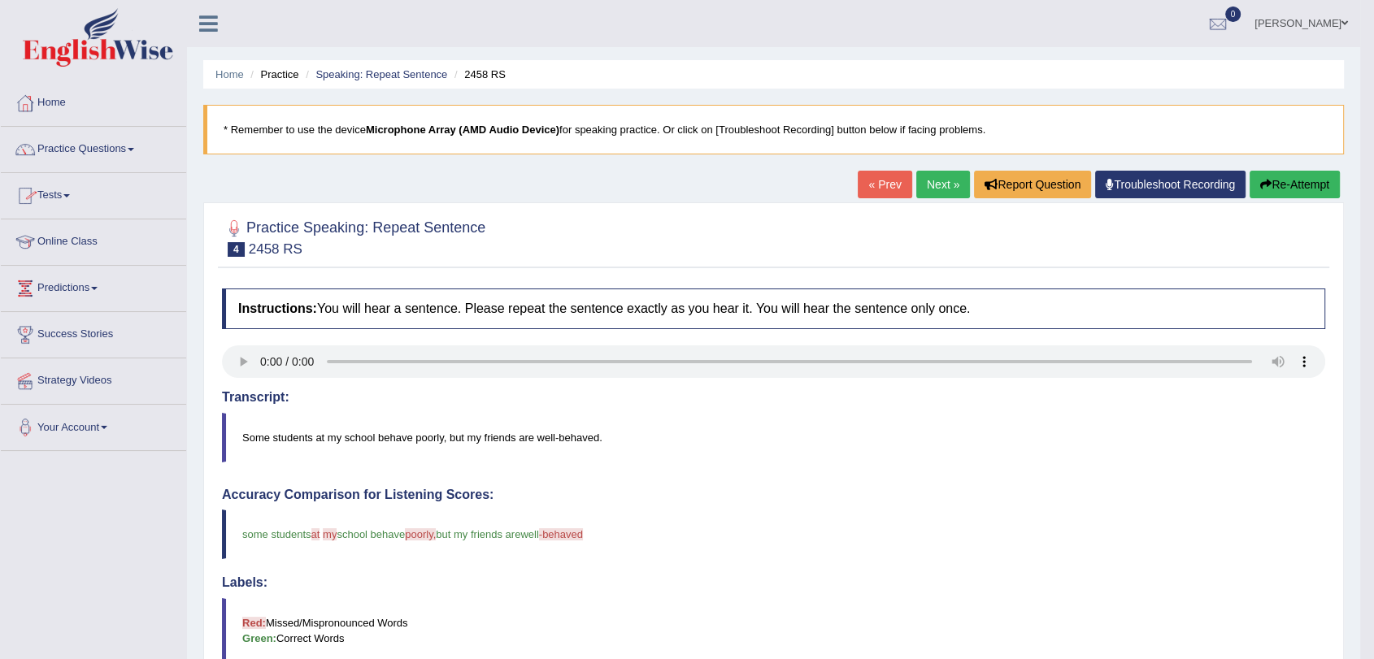
click at [119, 155] on link "Practice Questions" at bounding box center [93, 147] width 185 height 41
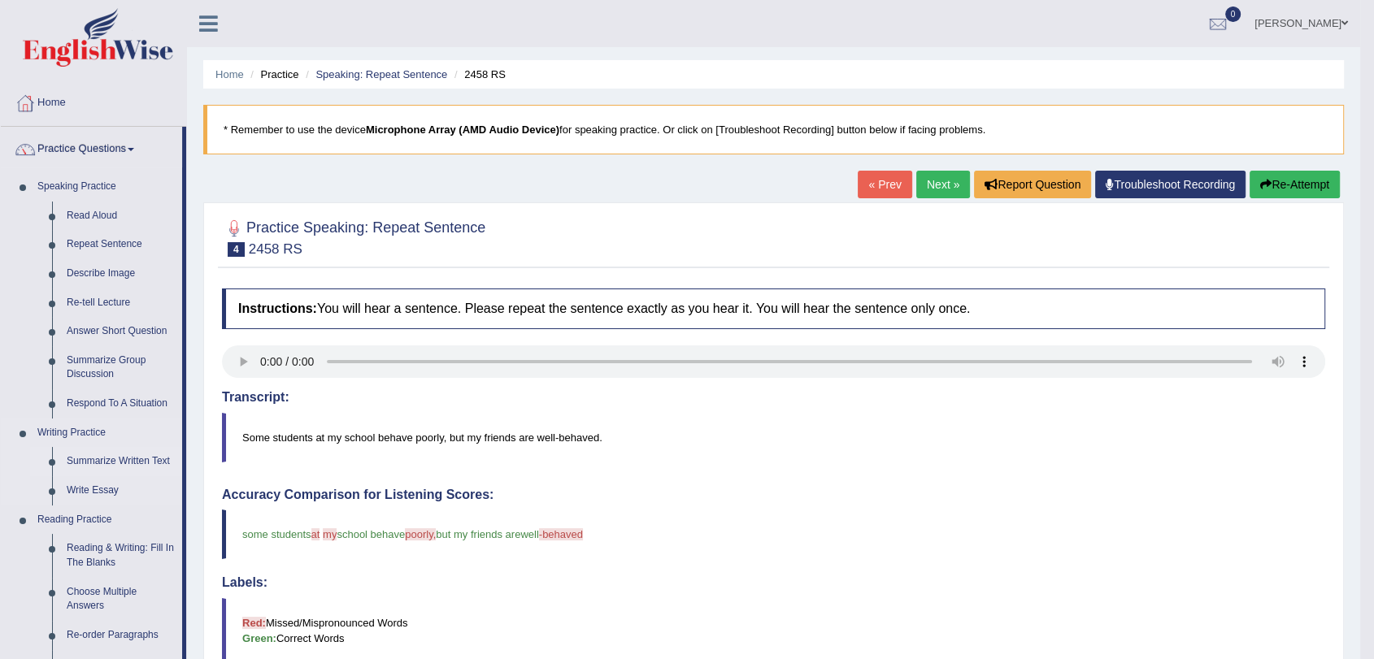
click at [99, 456] on link "Summarize Written Text" at bounding box center [120, 461] width 123 height 29
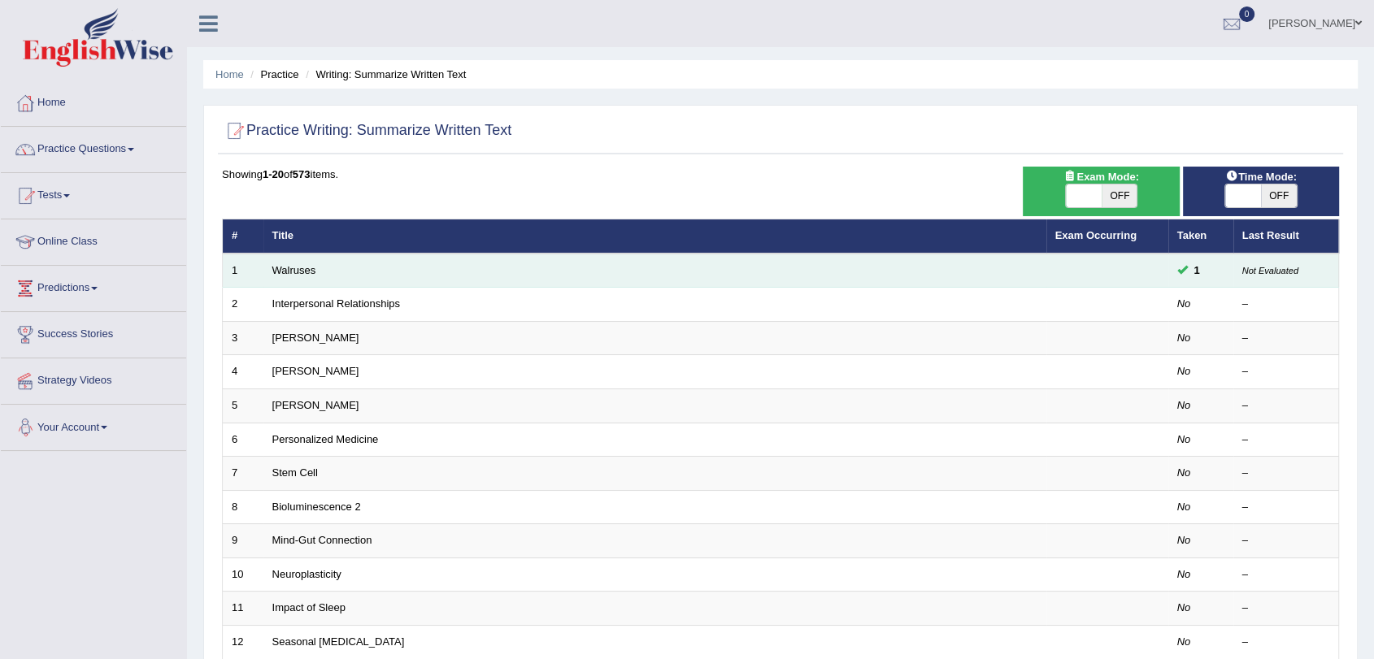
click at [519, 276] on td "Walruses" at bounding box center [654, 271] width 783 height 34
click at [297, 272] on link "Walruses" at bounding box center [294, 270] width 44 height 12
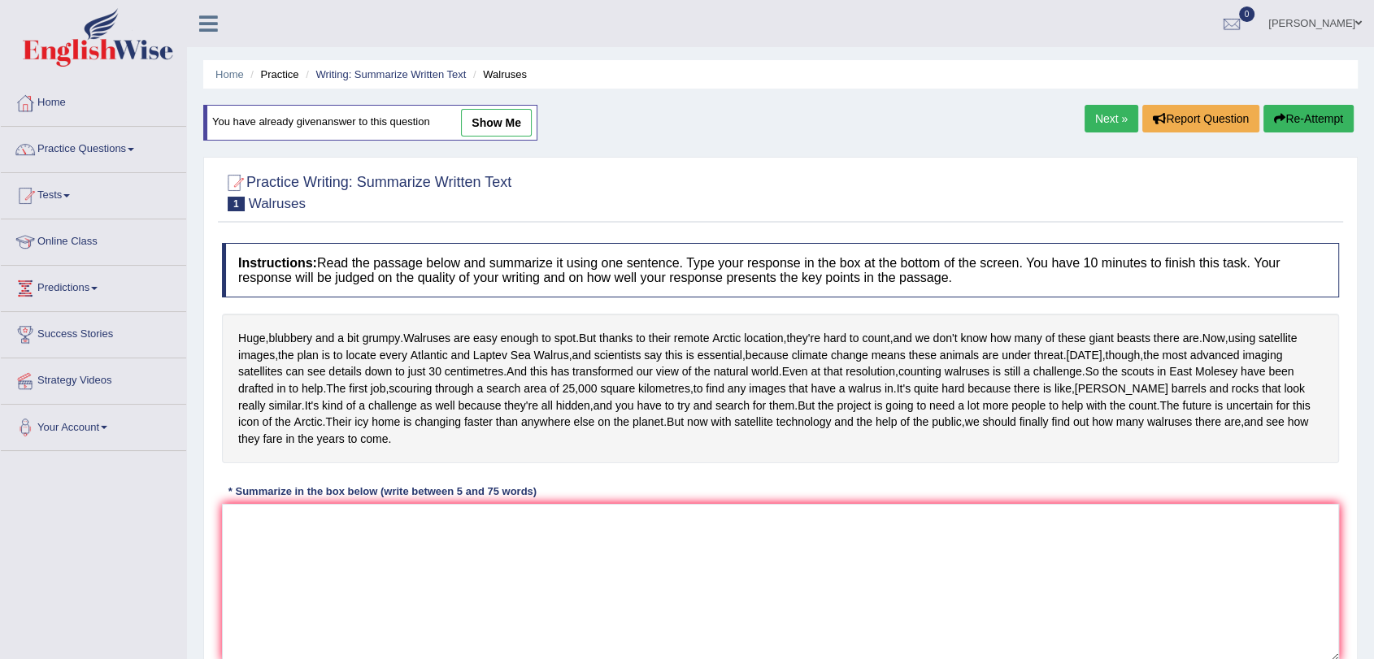
click at [510, 119] on link "show me" at bounding box center [496, 123] width 71 height 28
type textarea "Walruses are easy to spot, and [DATE], though, the most advanced imaging satell…"
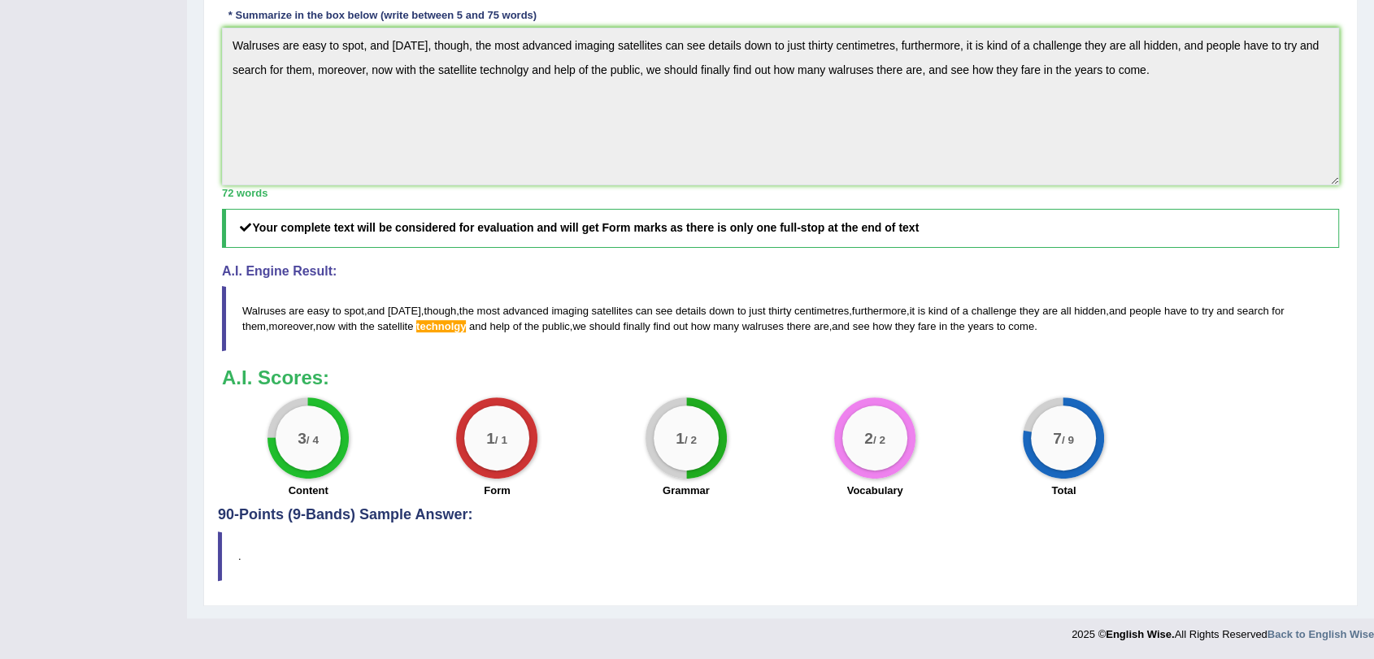
scroll to position [532, 0]
